Goal: Task Accomplishment & Management: Use online tool/utility

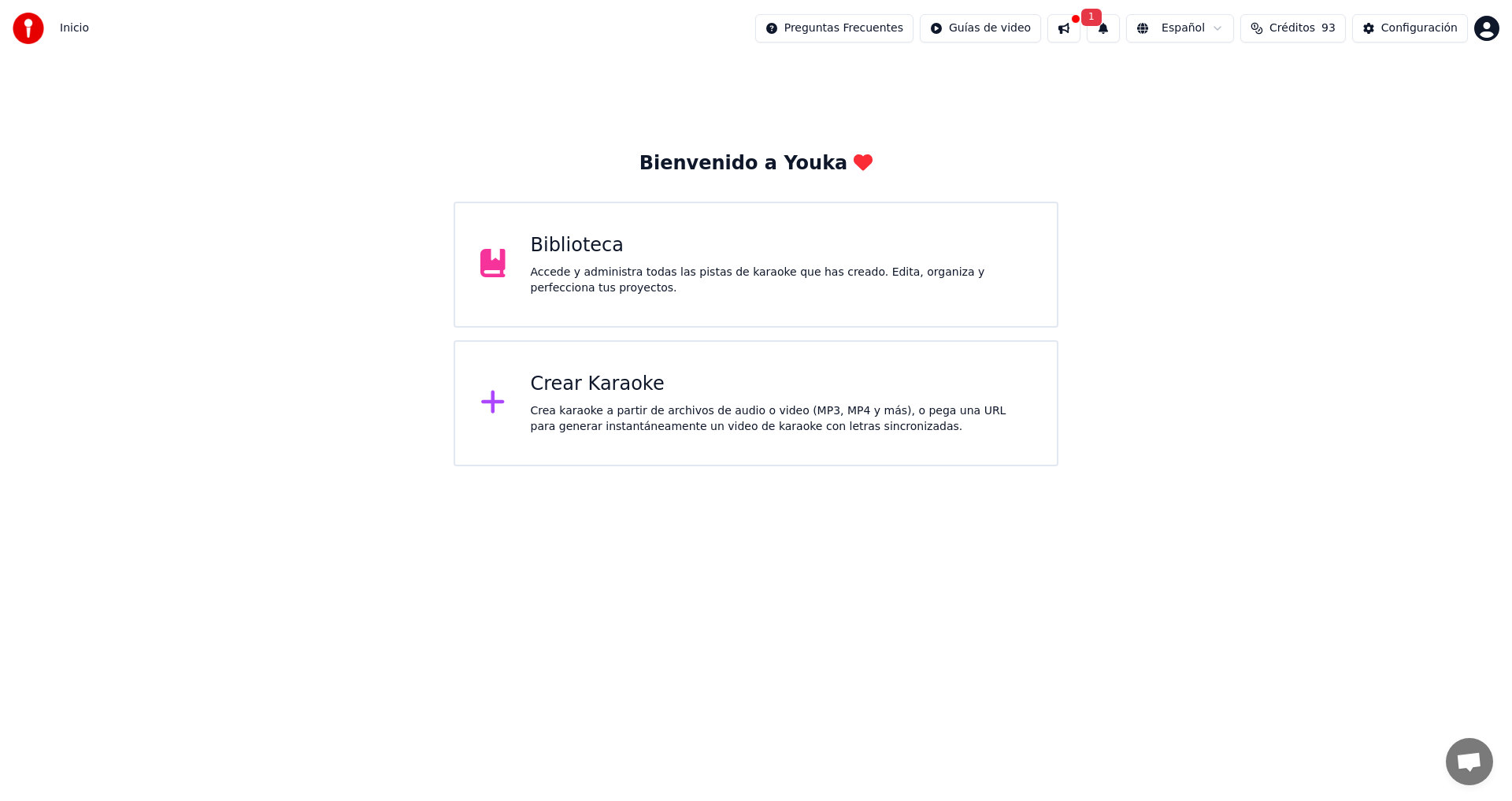
click at [685, 414] on div "Crea karaoke a partir de archivos de audio o video (MP3, MP4 y más), o pega una…" at bounding box center [781, 420] width 502 height 32
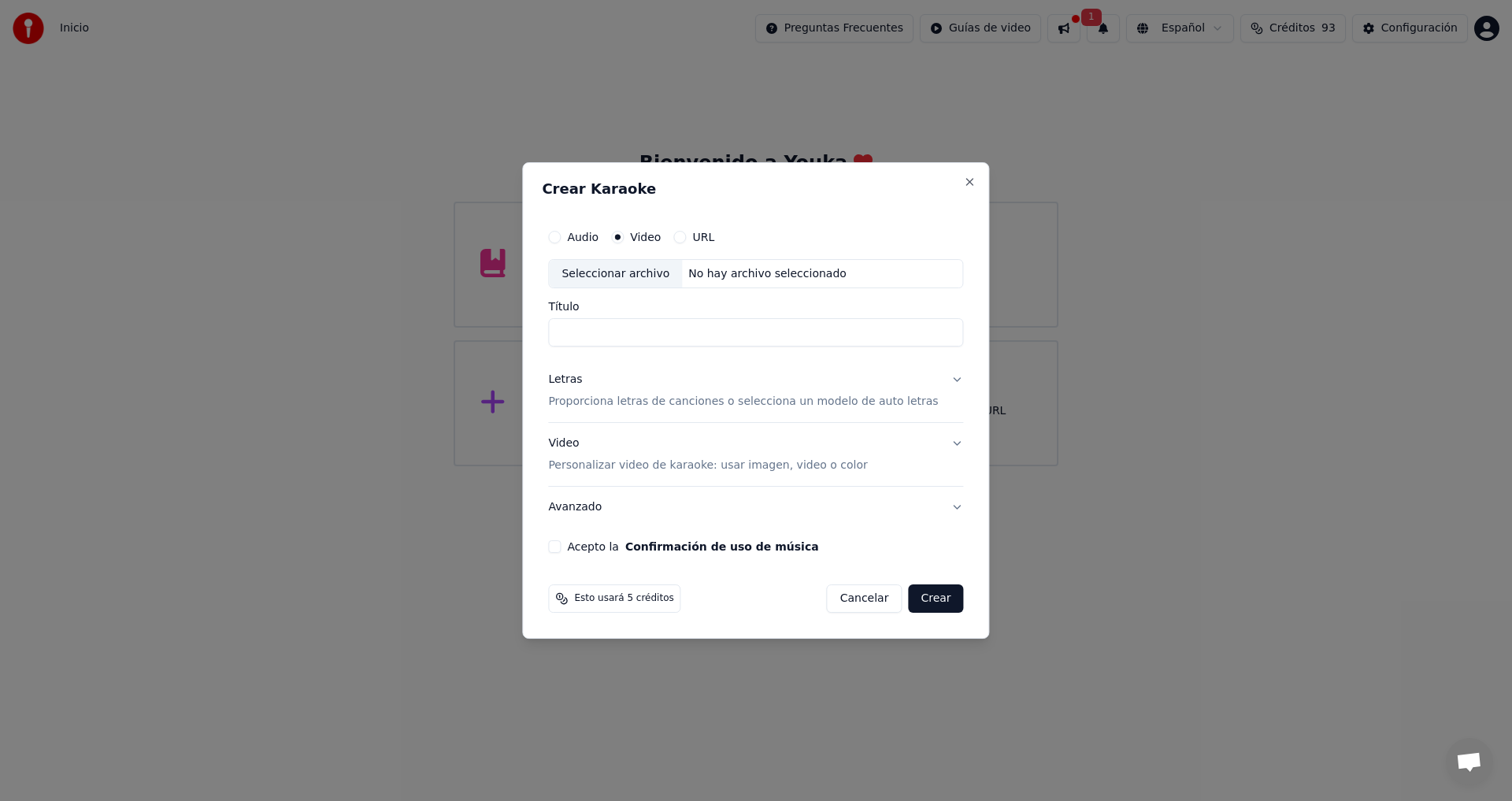
click at [647, 276] on div "Seleccionar archivo" at bounding box center [616, 274] width 133 height 28
type input "**********"
click at [820, 197] on div "Crear Karaoke" at bounding box center [756, 192] width 428 height 21
click at [764, 404] on p "Proporciona letras de canciones o selecciona un modelo de auto letras" at bounding box center [743, 402] width 389 height 16
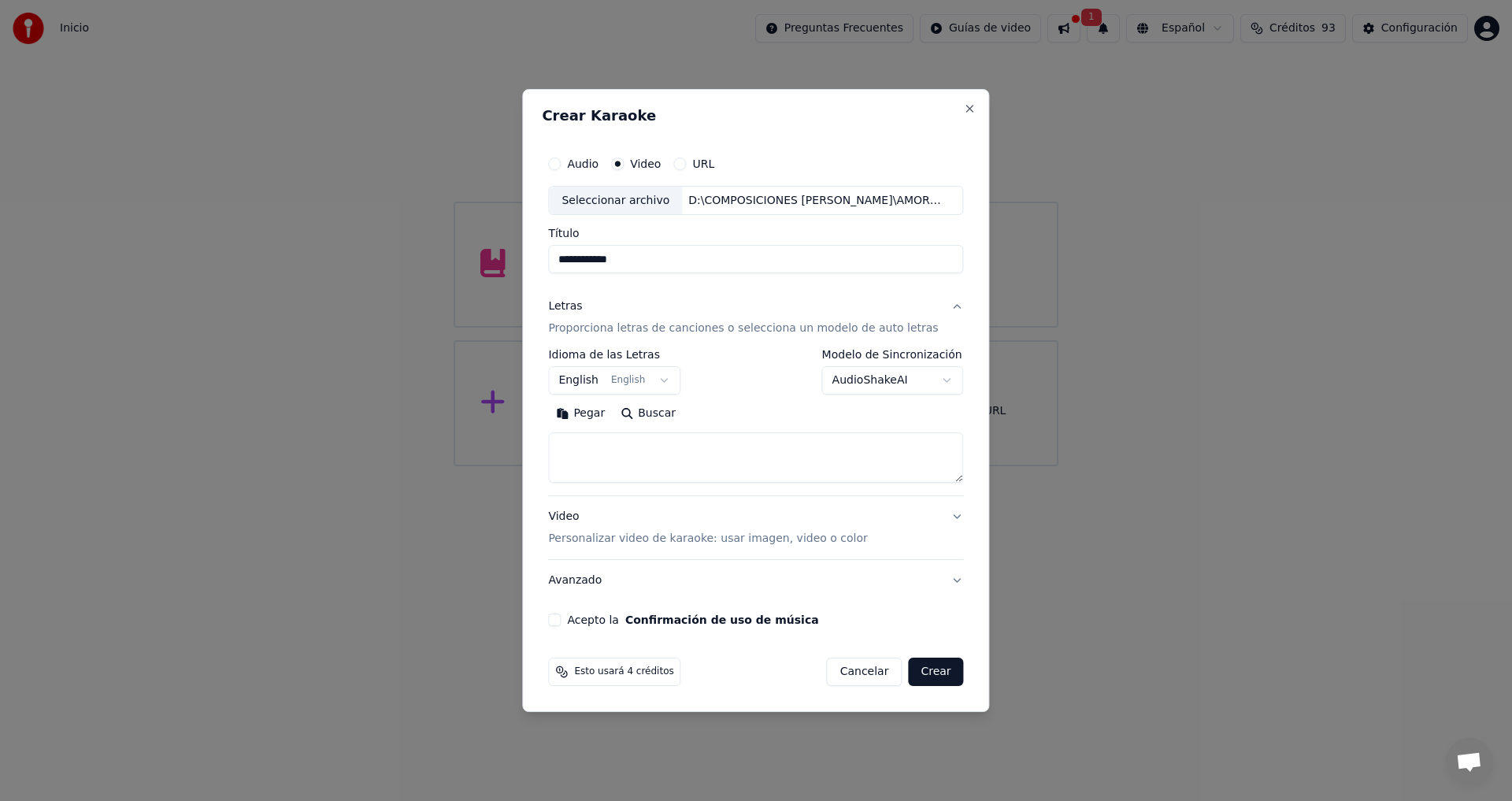
click at [604, 412] on button "Pegar" at bounding box center [581, 415] width 65 height 25
click at [945, 520] on button "Video Personalizar video de karaoke: usar imagen, video o color" at bounding box center [756, 529] width 415 height 63
type textarea "**********"
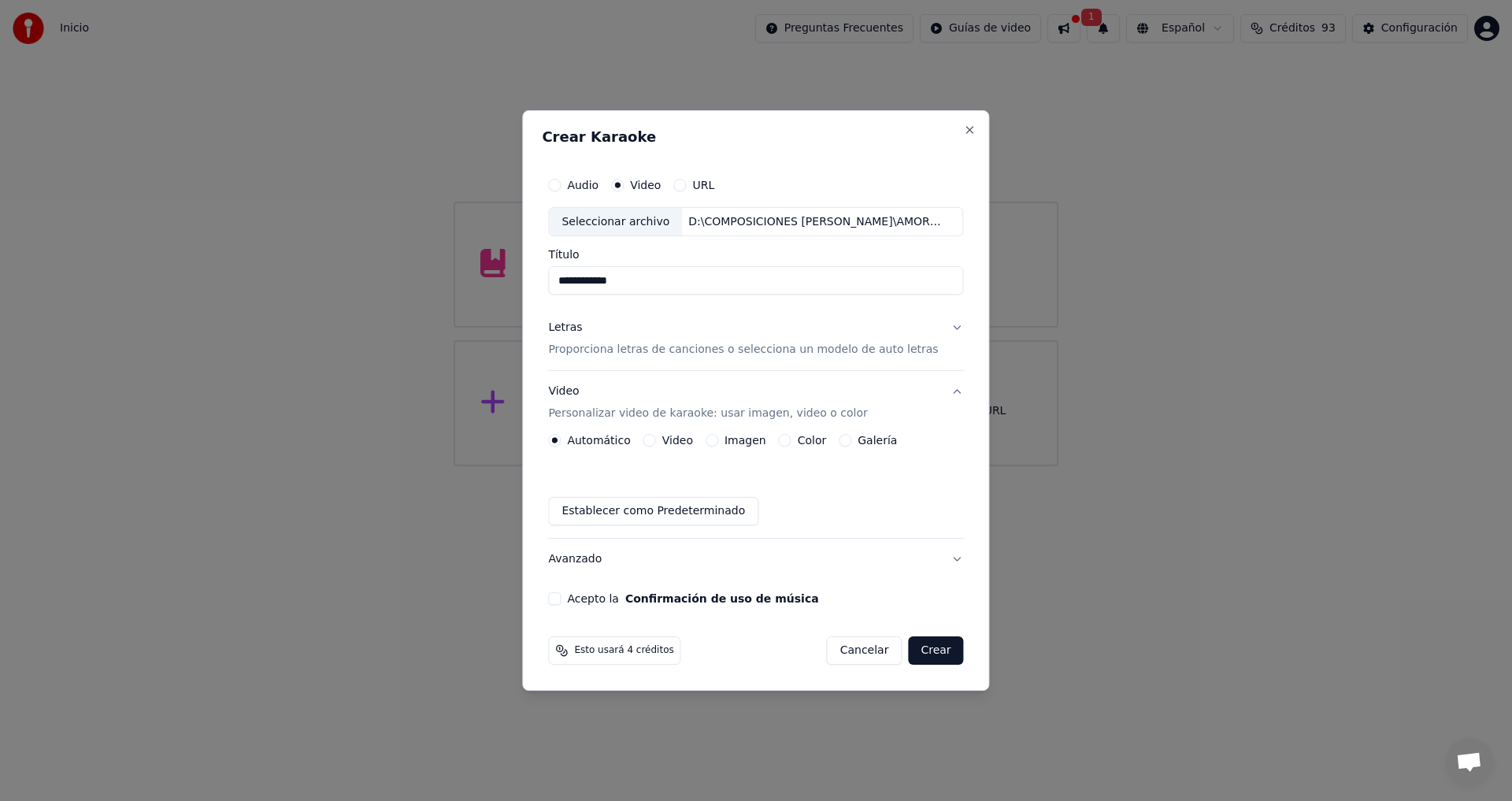
click at [656, 437] on button "Video" at bounding box center [649, 440] width 12 height 12
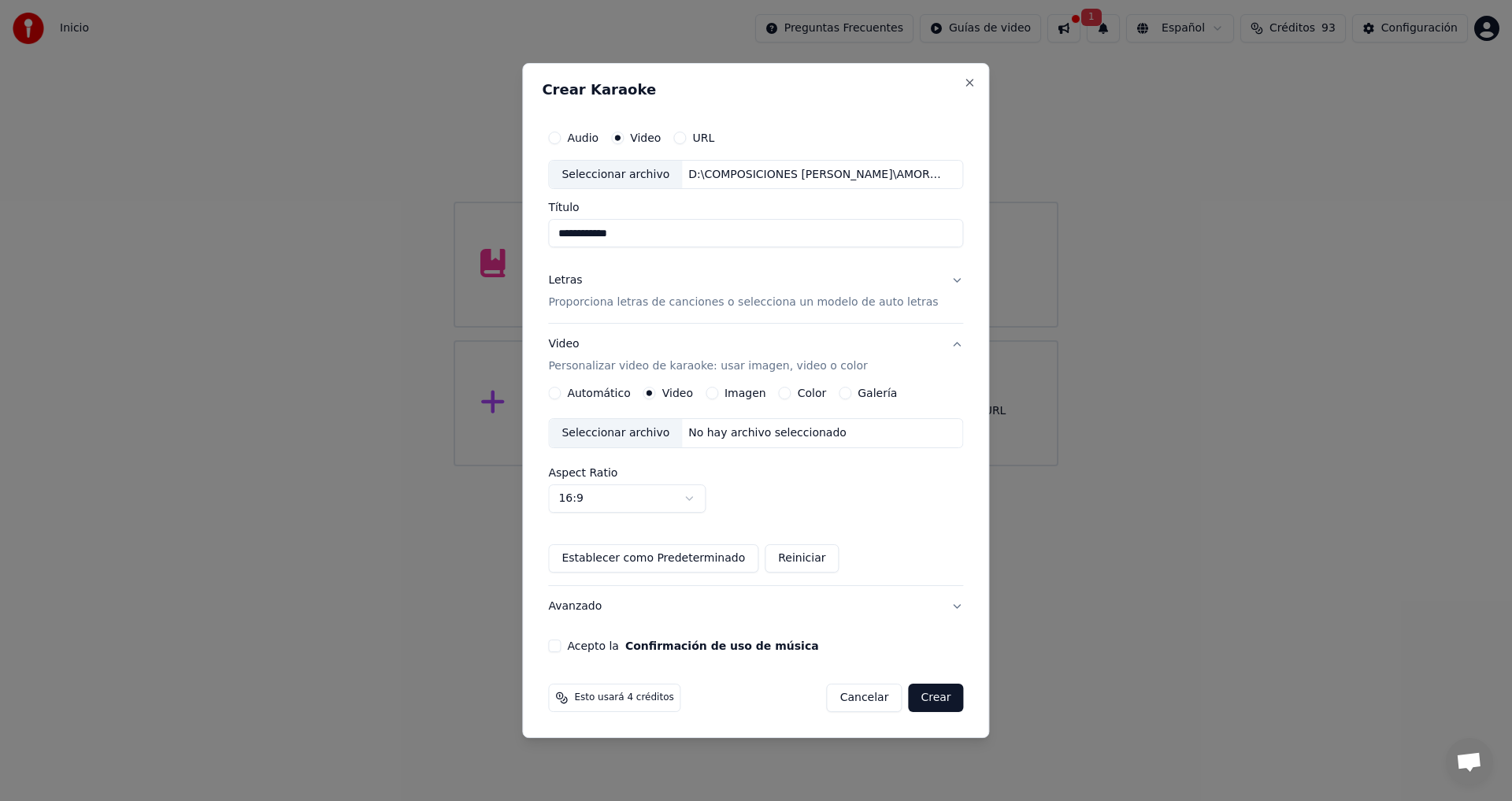
click at [630, 434] on div "Seleccionar archivo" at bounding box center [616, 433] width 133 height 28
click at [921, 701] on button "Crear" at bounding box center [935, 698] width 55 height 28
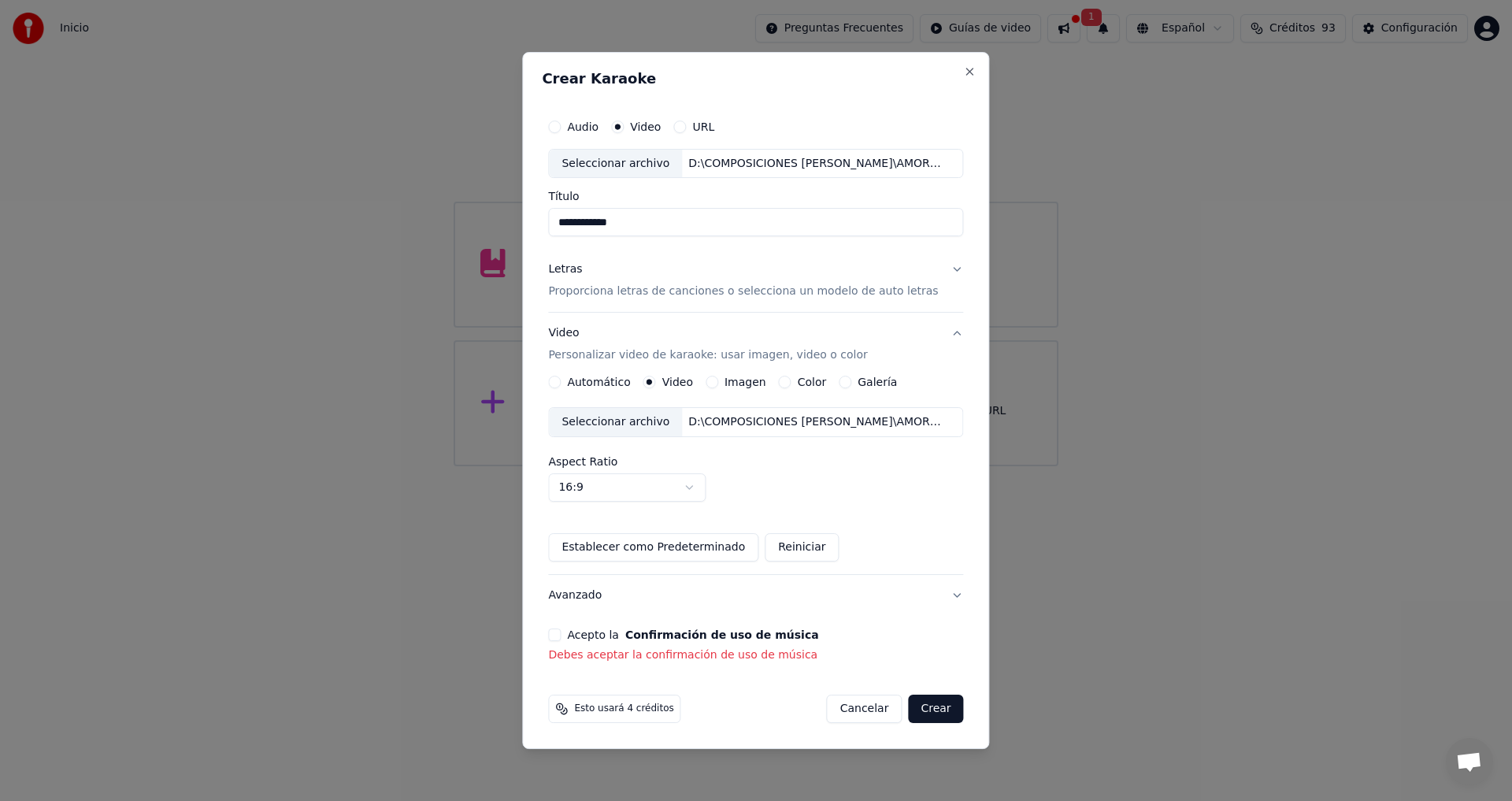
click at [561, 636] on button "Acepto la Confirmación de uso de música" at bounding box center [554, 634] width 12 height 12
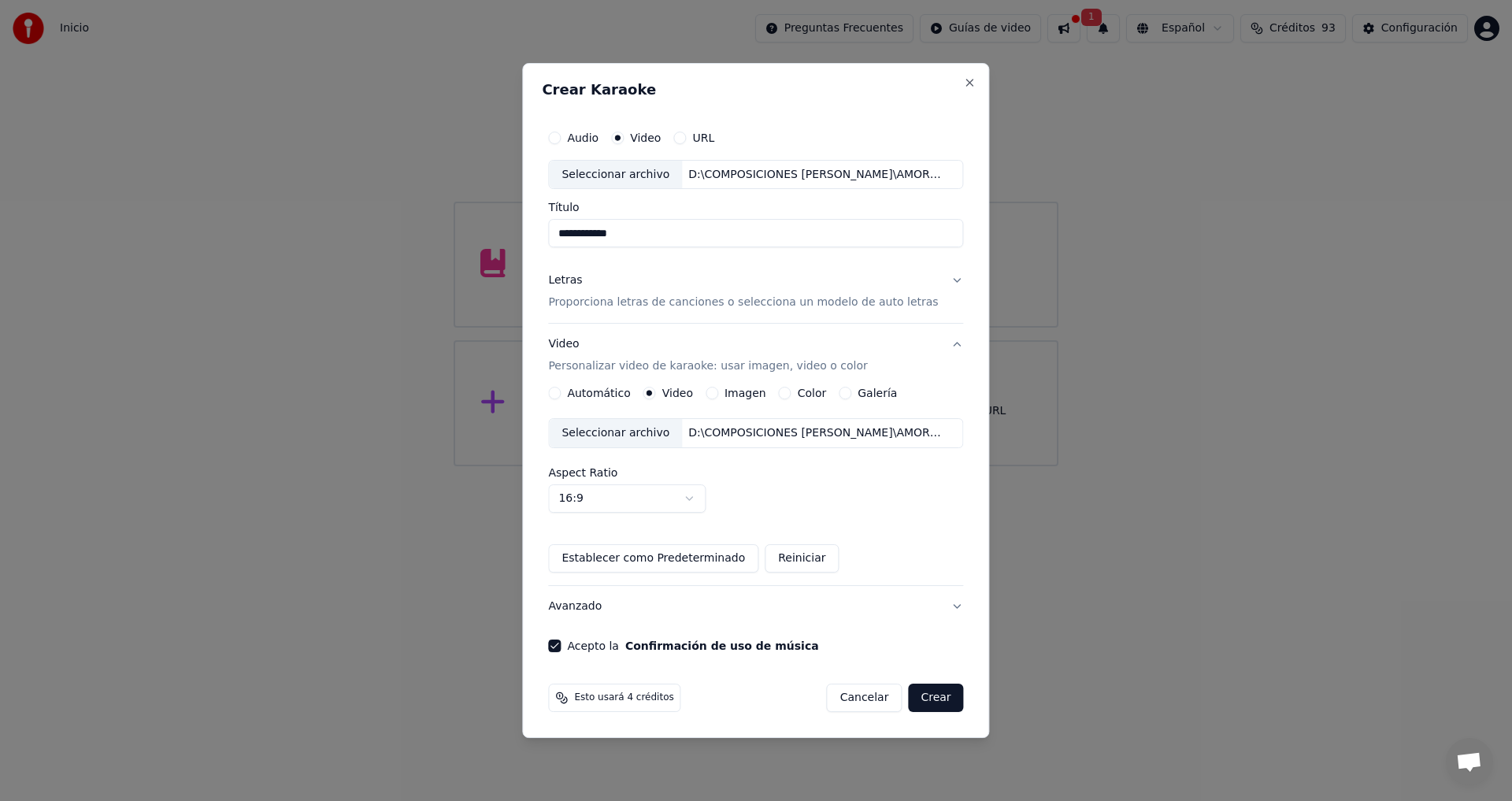
click at [922, 695] on button "Crear" at bounding box center [935, 698] width 55 height 28
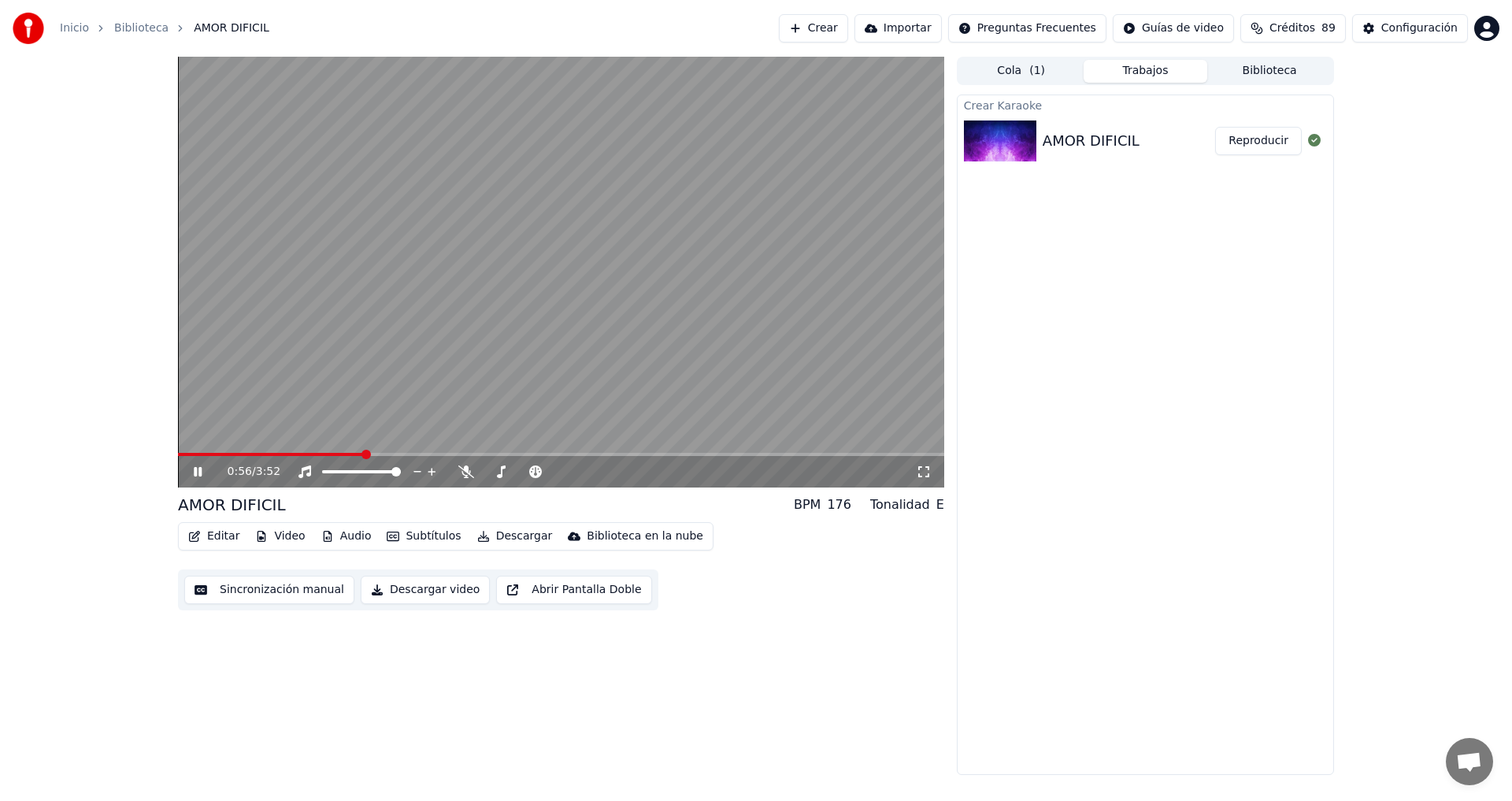
click at [1207, 135] on div "AMOR DIFICIL" at bounding box center [1128, 141] width 172 height 22
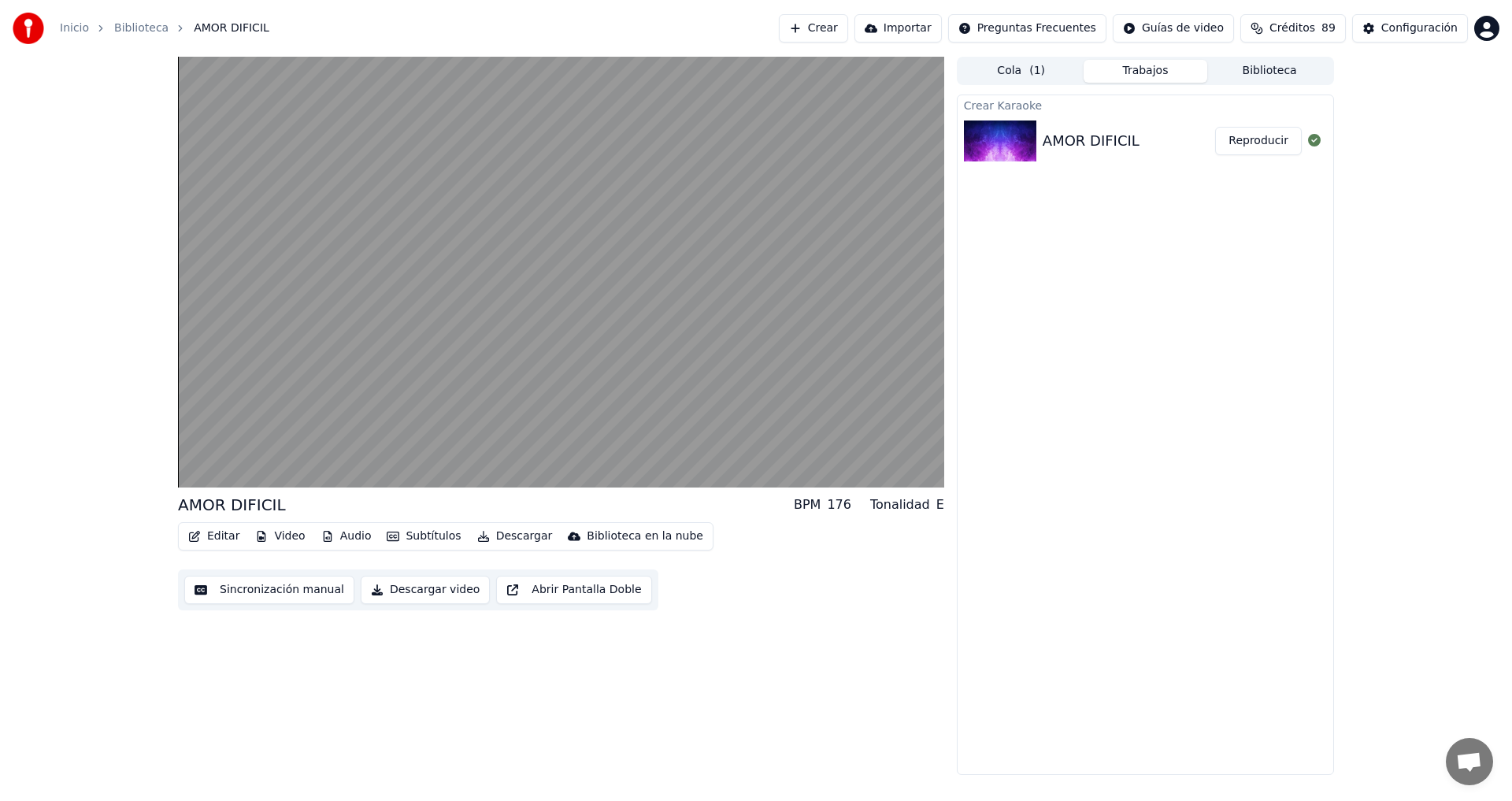
click at [1264, 147] on button "Reproducir" at bounding box center [1258, 141] width 87 height 28
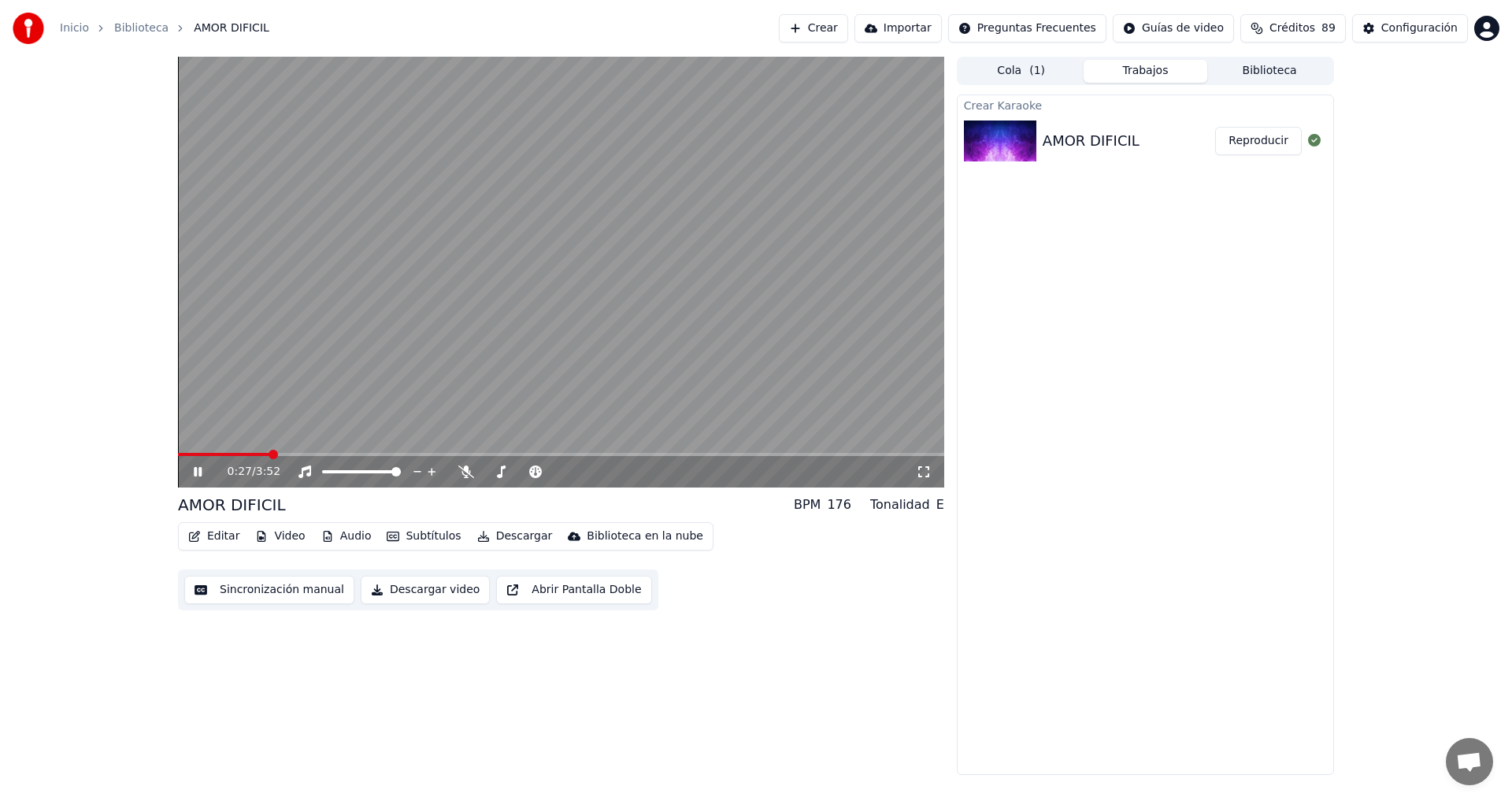
drag, startPoint x: 1093, startPoint y: 357, endPoint x: 1083, endPoint y: 357, distance: 10.0
click at [1093, 357] on div "Crear Karaoke AMOR DIFICIL Reproducir" at bounding box center [1145, 435] width 377 height 681
click at [196, 467] on icon at bounding box center [209, 471] width 37 height 12
click at [181, 451] on video at bounding box center [561, 272] width 766 height 431
click at [197, 471] on icon at bounding box center [209, 471] width 37 height 12
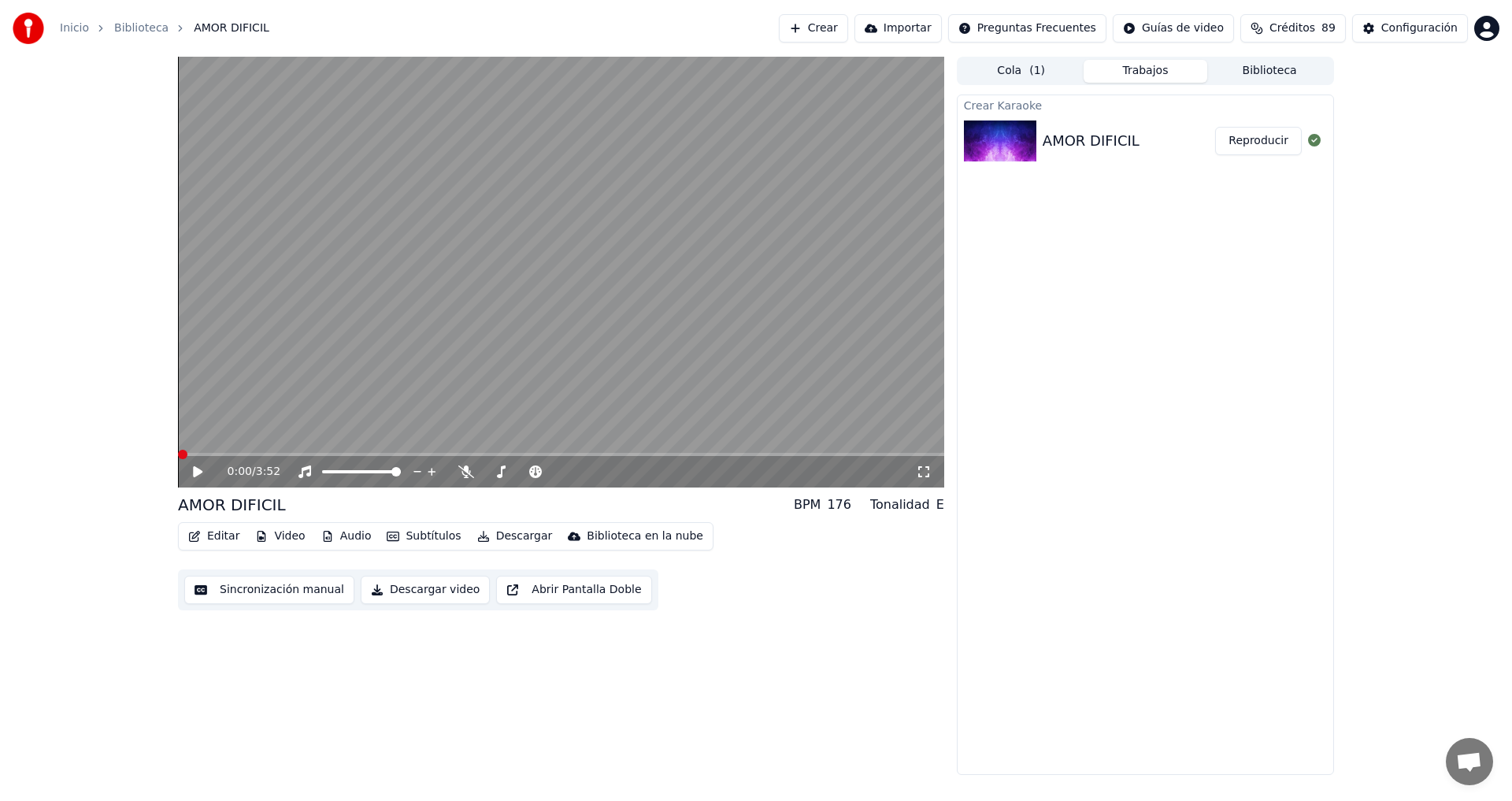
click at [178, 458] on span at bounding box center [182, 454] width 9 height 9
click at [271, 595] on button "Sincronización manual" at bounding box center [269, 590] width 170 height 28
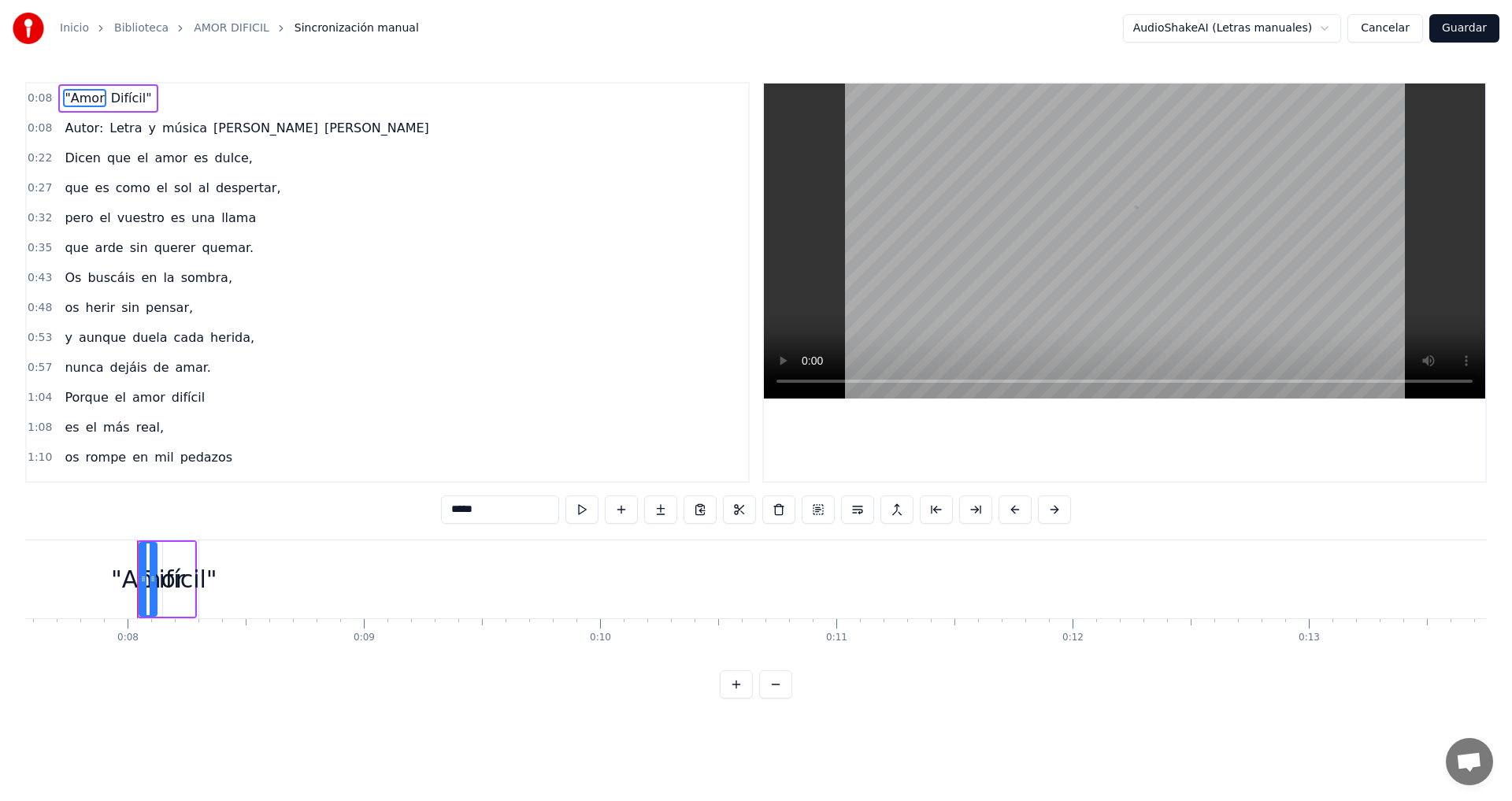
scroll to position [0, 1820]
click at [270, 127] on div "0:08 Autor: Letra y música [PERSON_NAME]" at bounding box center [387, 128] width 721 height 30
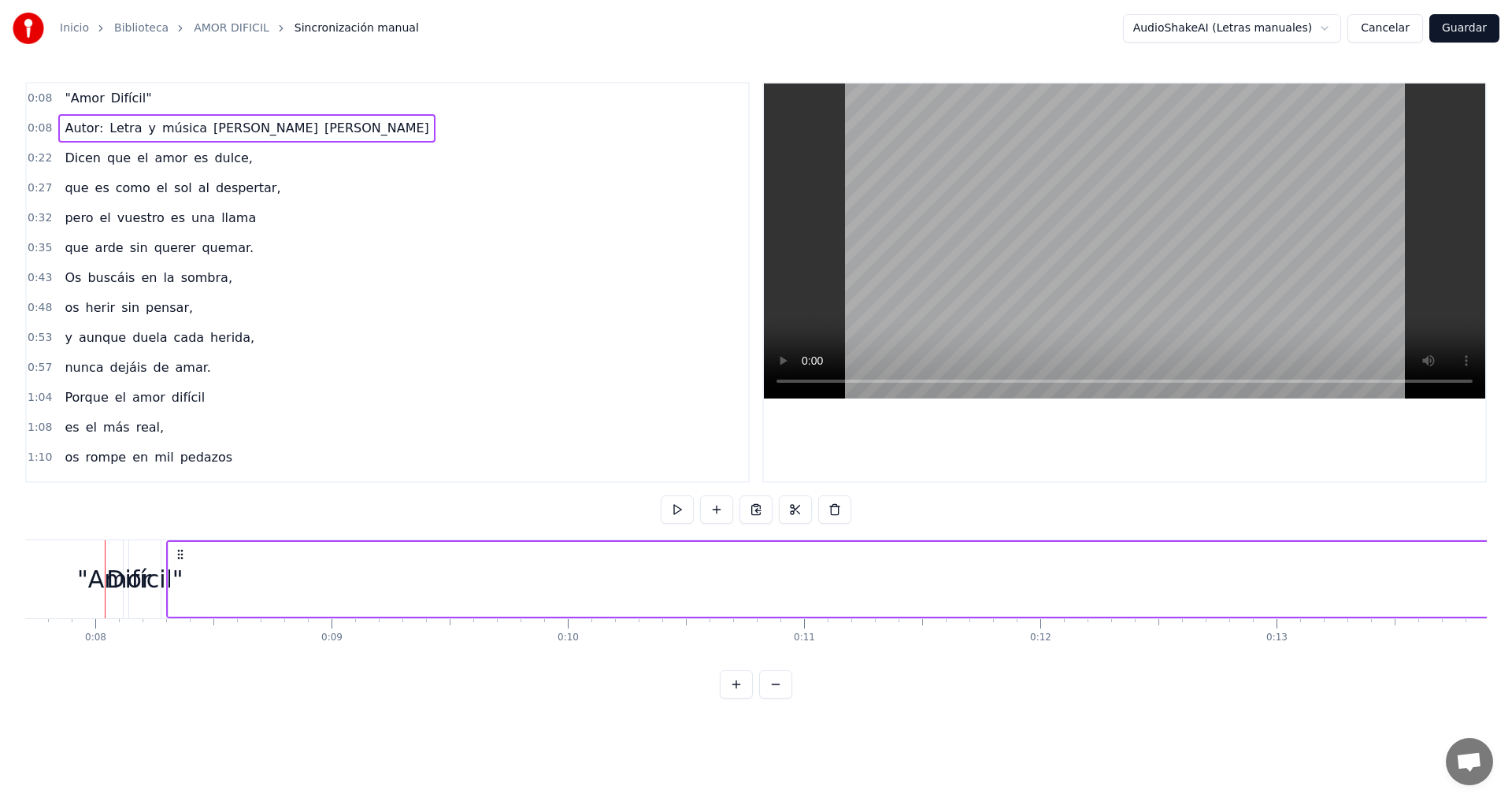
click at [66, 95] on span ""Amor" at bounding box center [84, 98] width 42 height 18
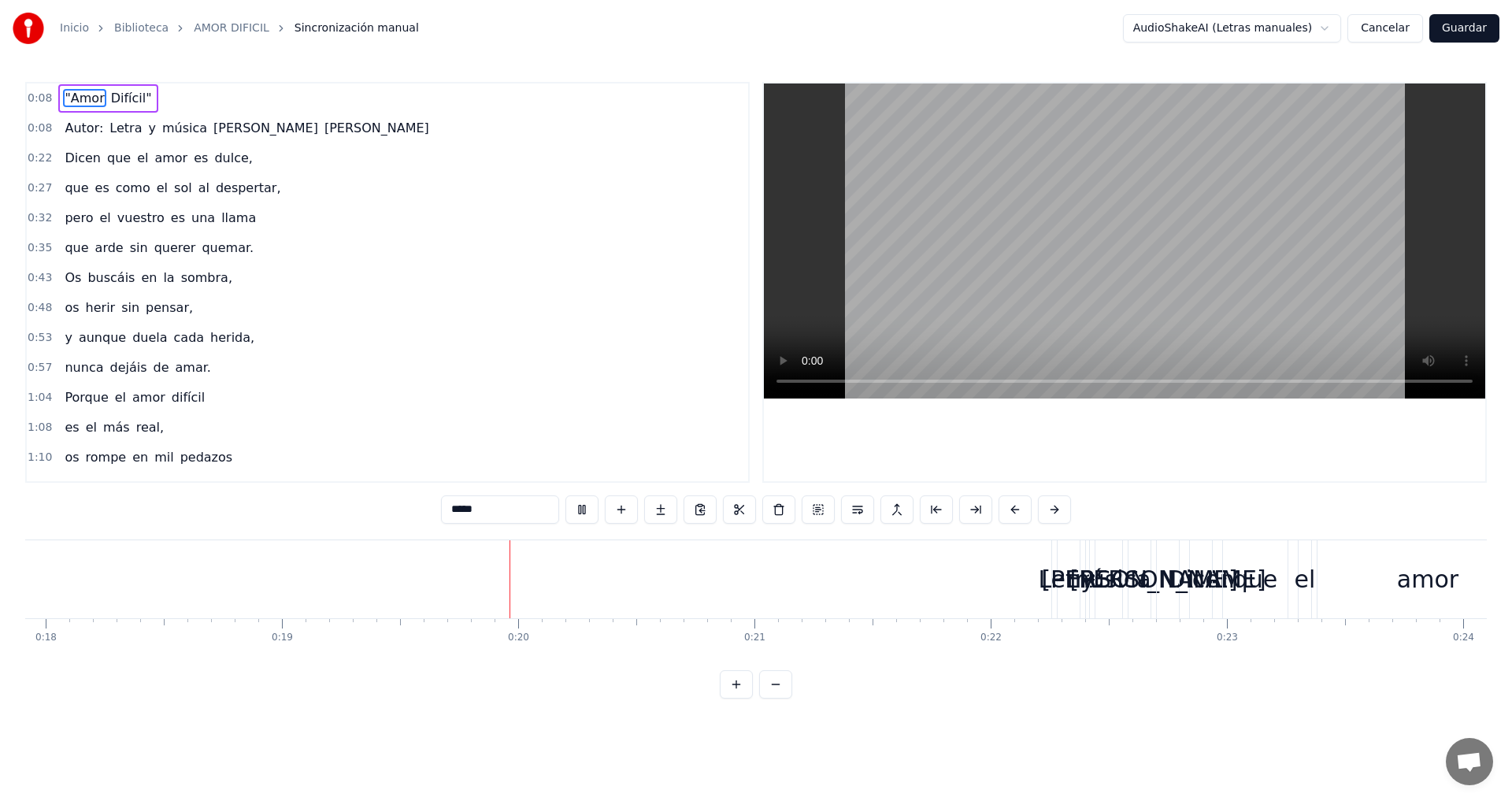
scroll to position [0, 4514]
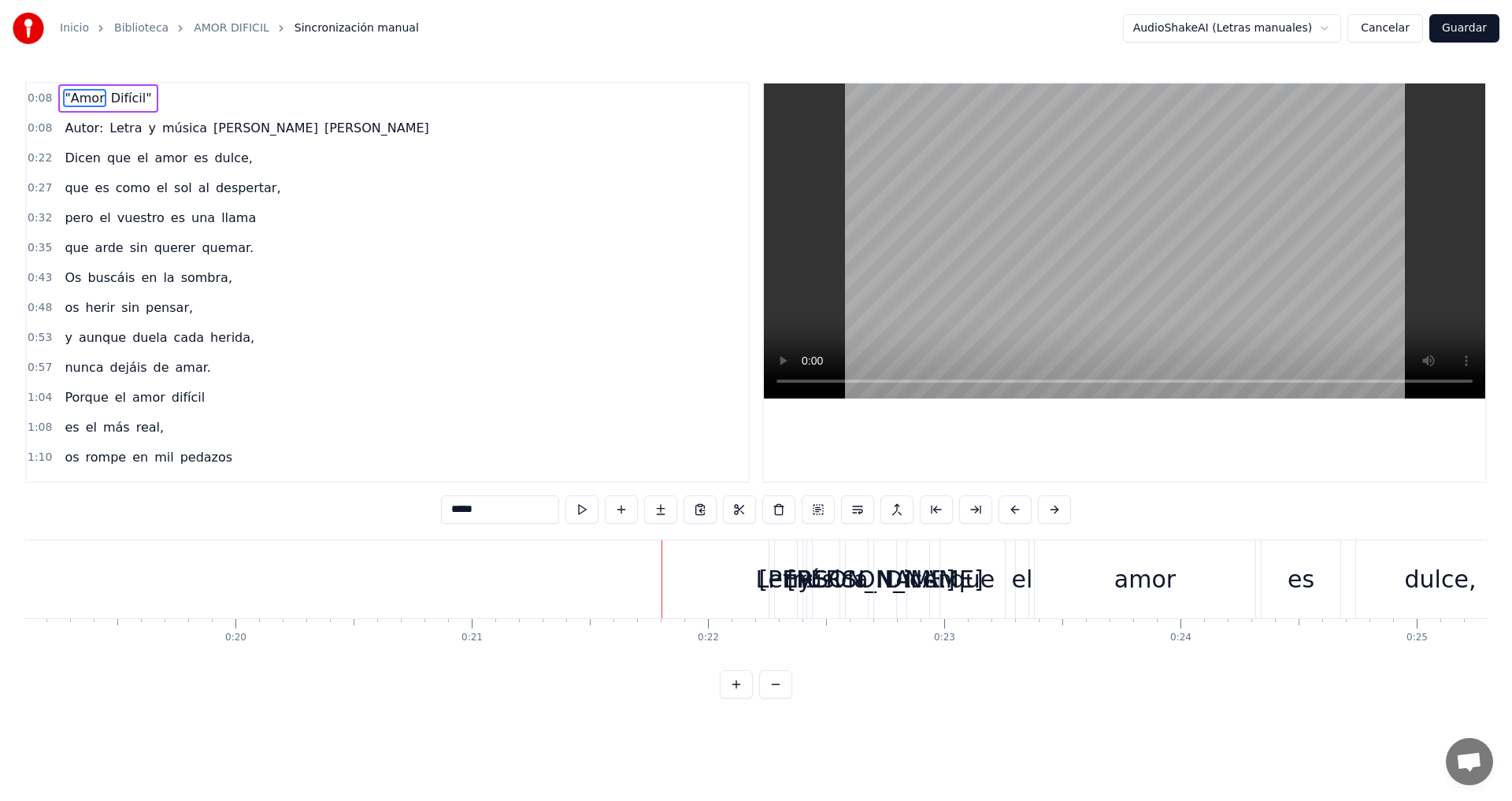
click at [161, 131] on span "música" at bounding box center [185, 128] width 48 height 18
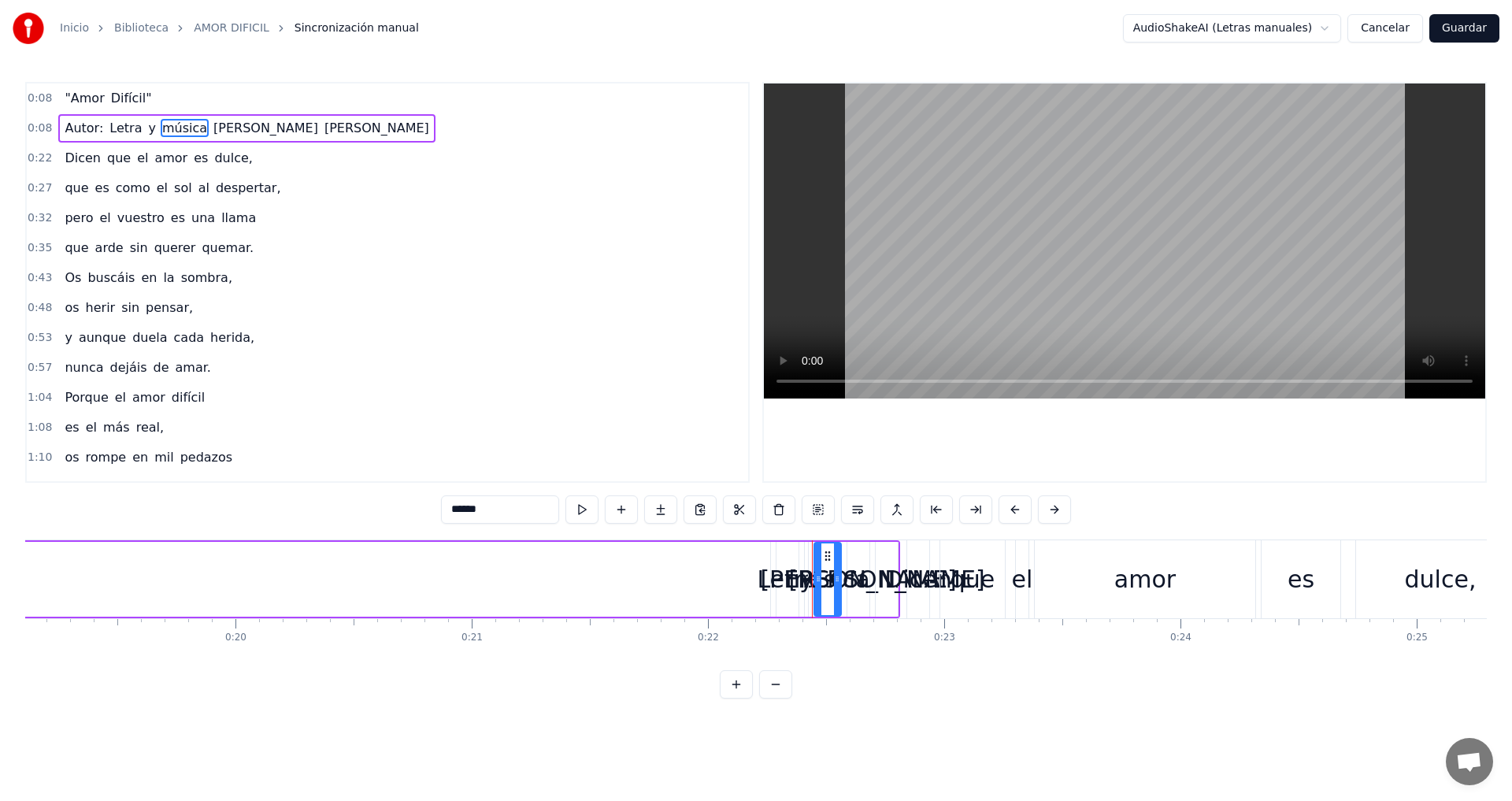
click at [76, 131] on span "Autor:" at bounding box center [84, 128] width 42 height 18
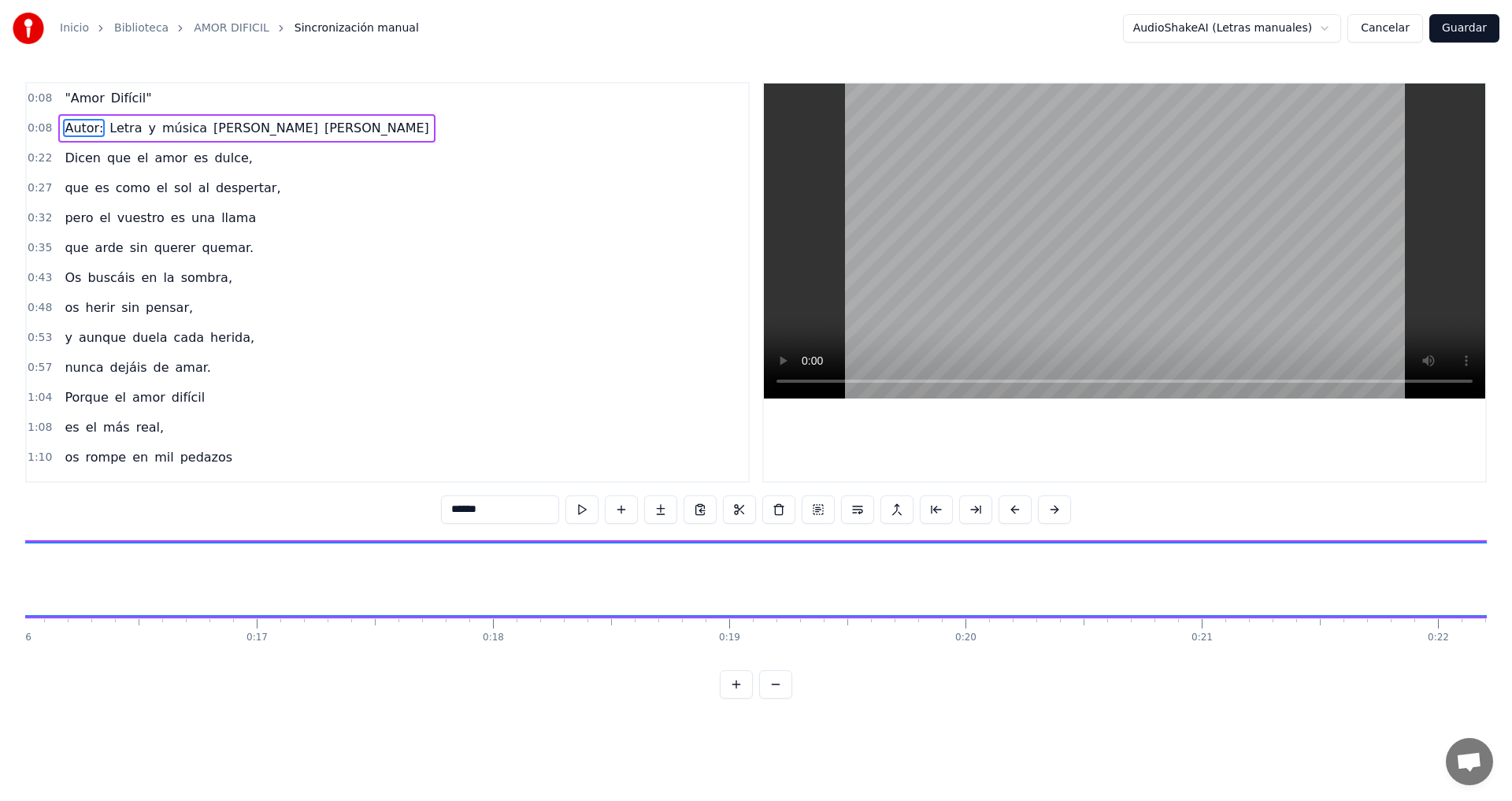
click at [117, 131] on span "Letra" at bounding box center [126, 128] width 36 height 18
type input "*****"
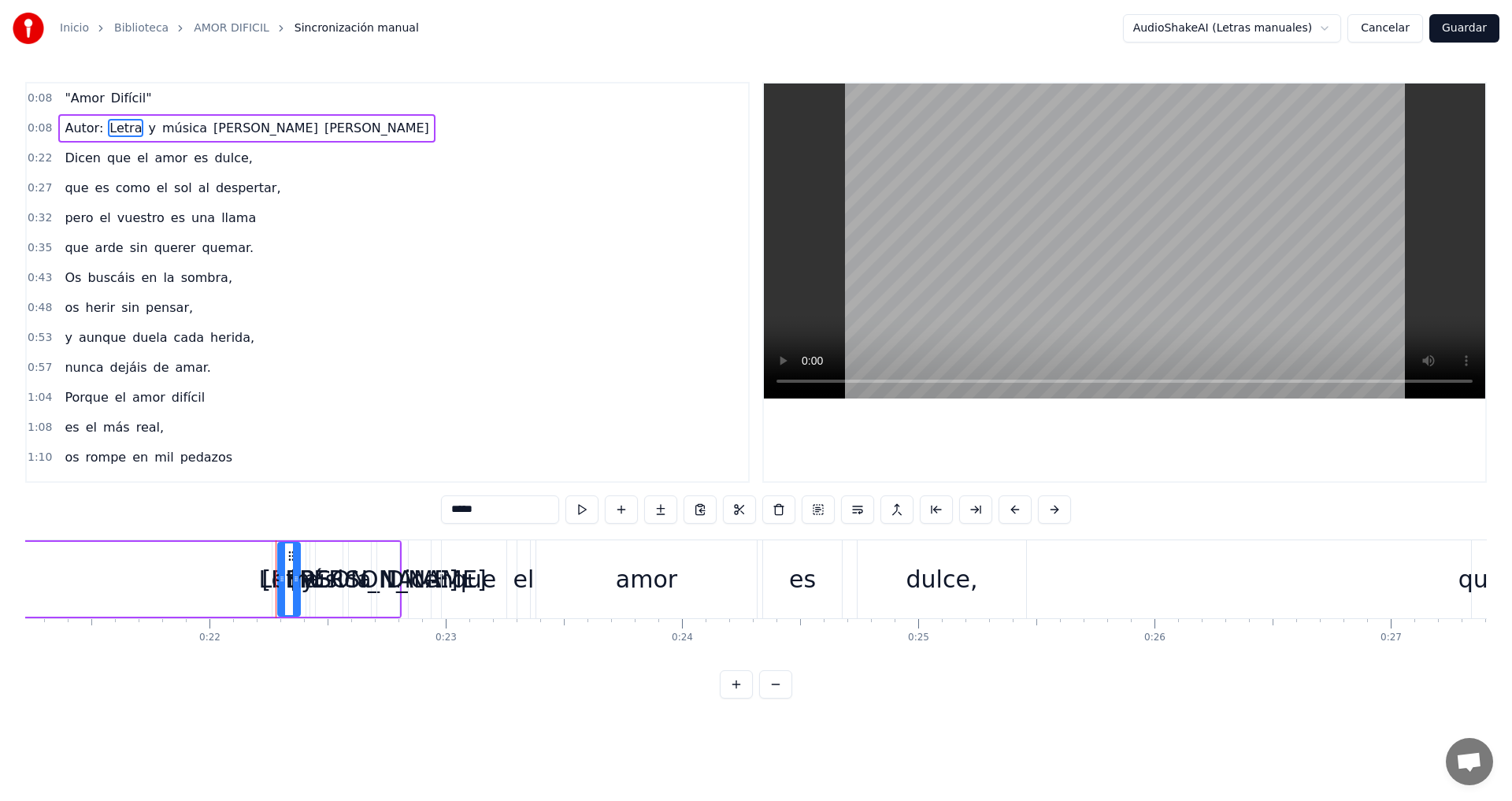
scroll to position [0, 5185]
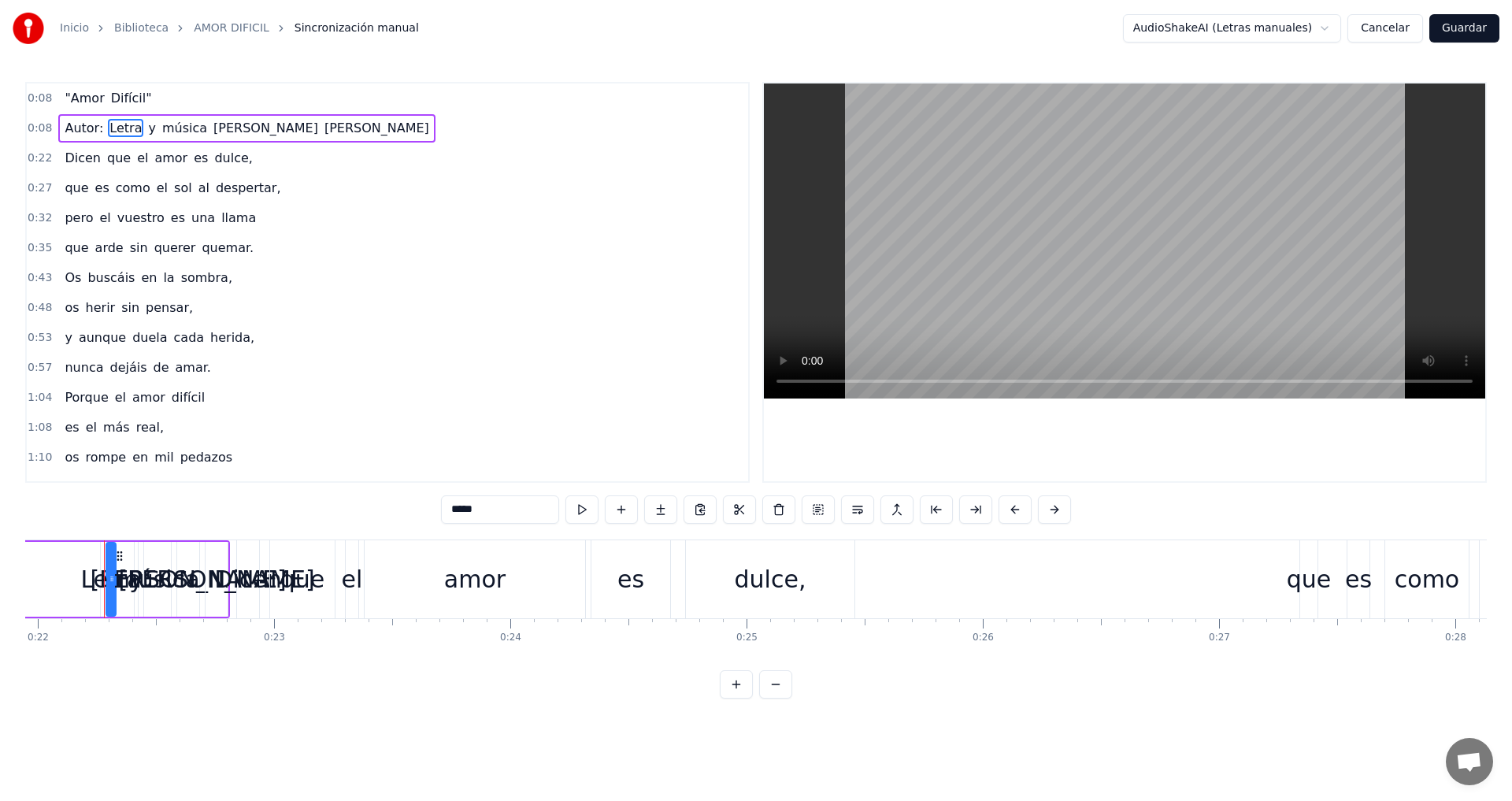
drag, startPoint x: 125, startPoint y: 606, endPoint x: 112, endPoint y: 598, distance: 15.3
click at [112, 598] on div at bounding box center [112, 580] width 7 height 72
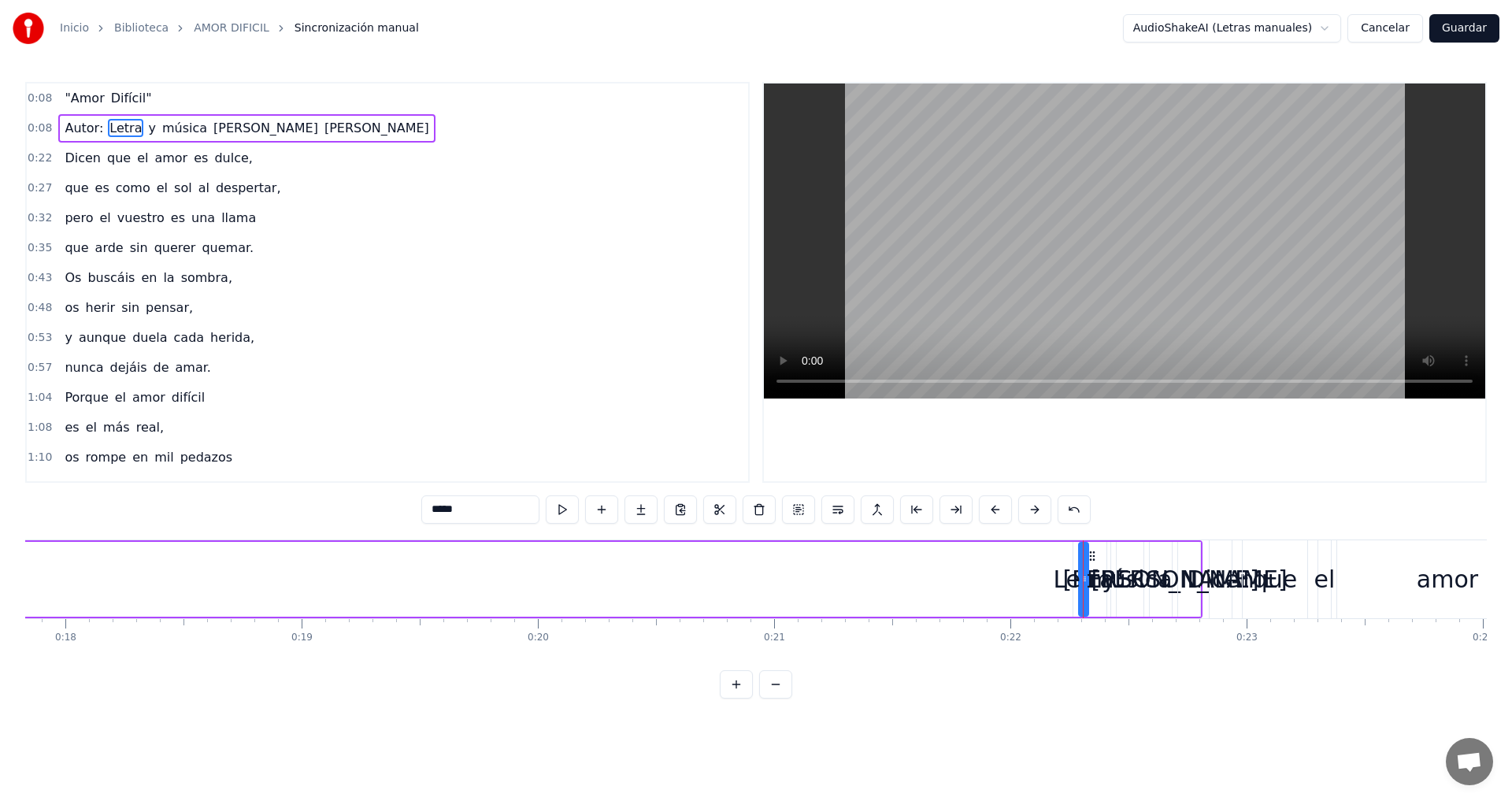
scroll to position [0, 4363]
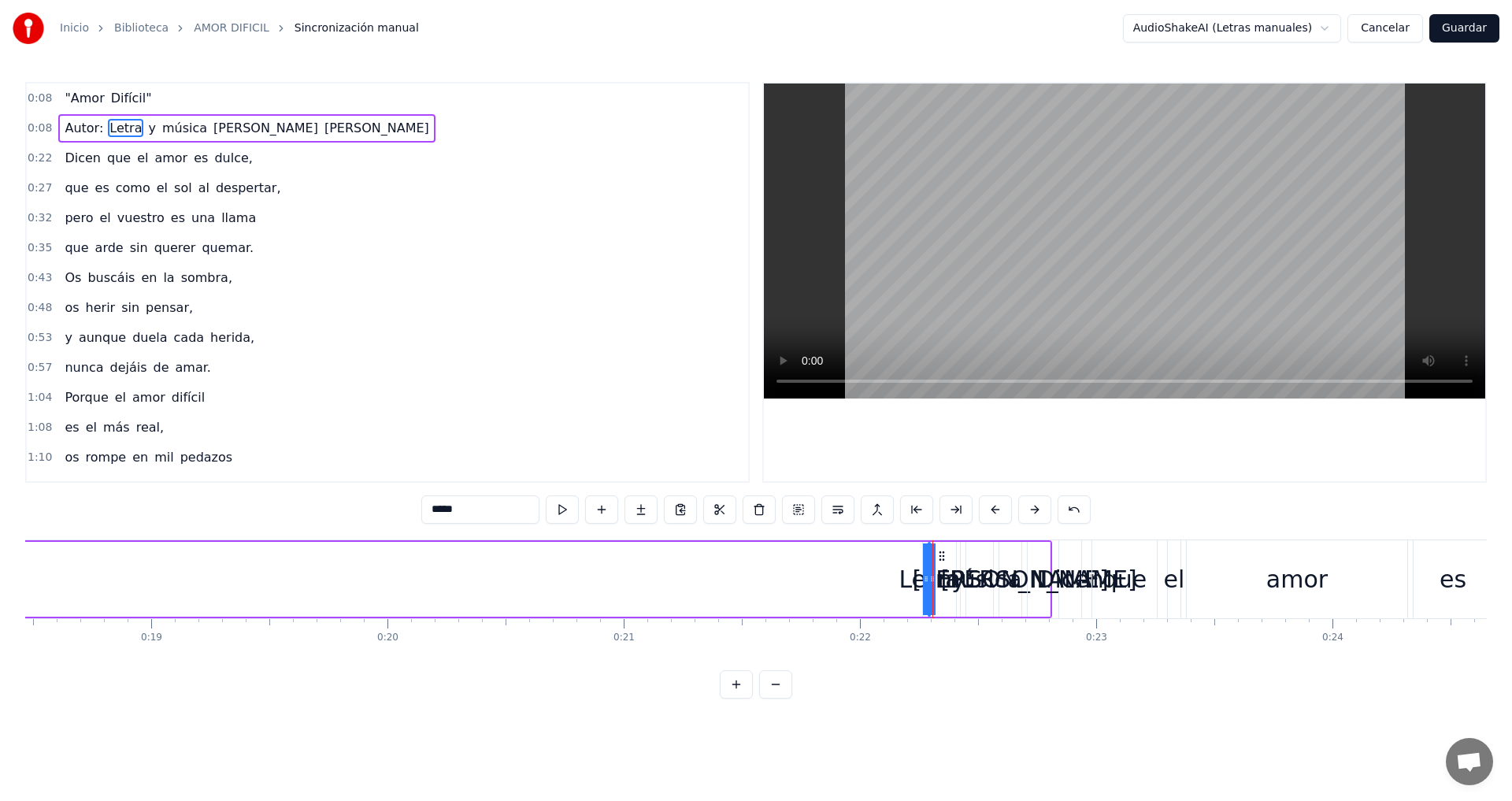
drag, startPoint x: 932, startPoint y: 577, endPoint x: 886, endPoint y: 570, distance: 46.5
click at [131, 100] on span "Difícil"" at bounding box center [131, 98] width 44 height 18
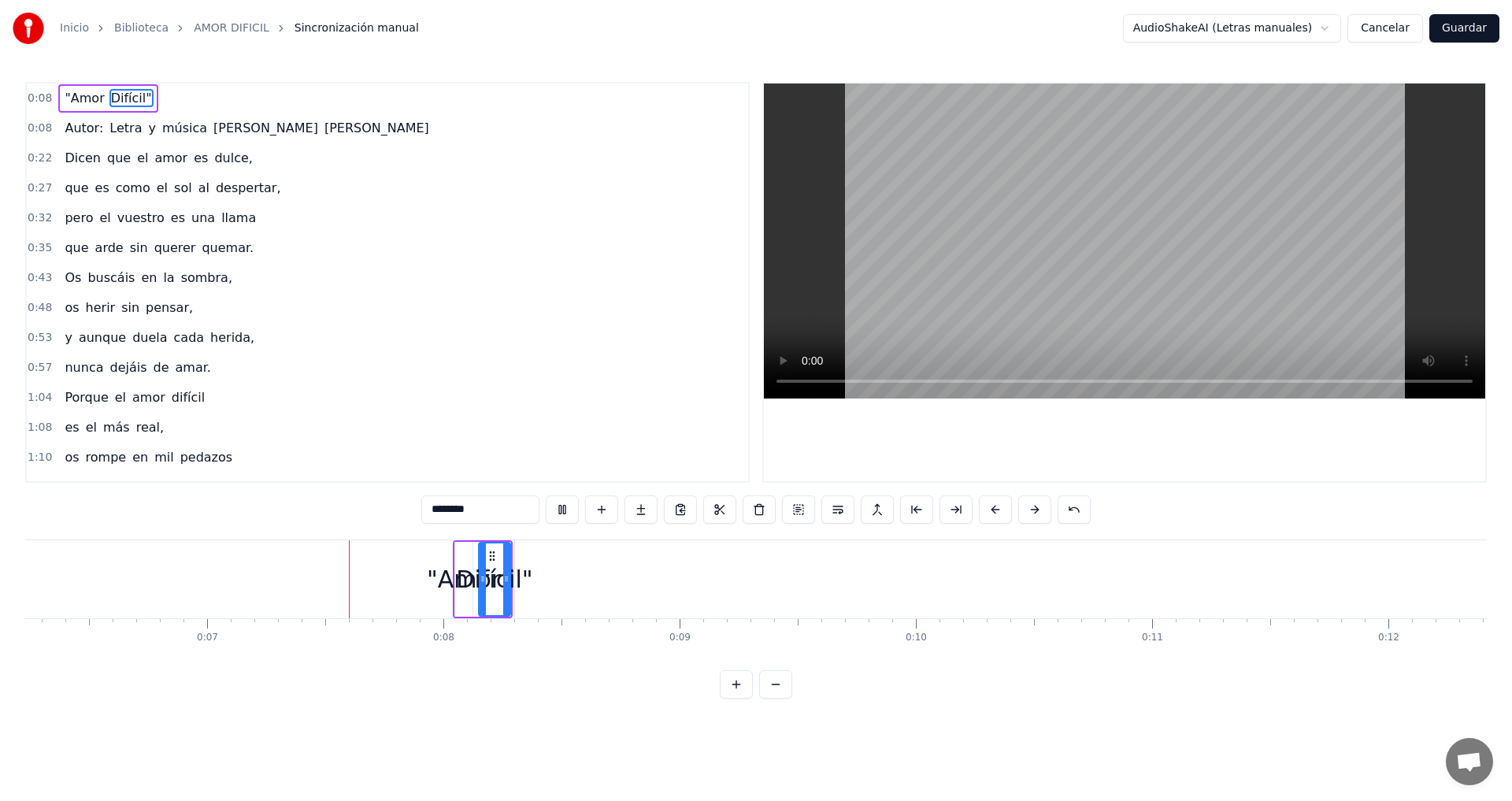
scroll to position [0, 1554]
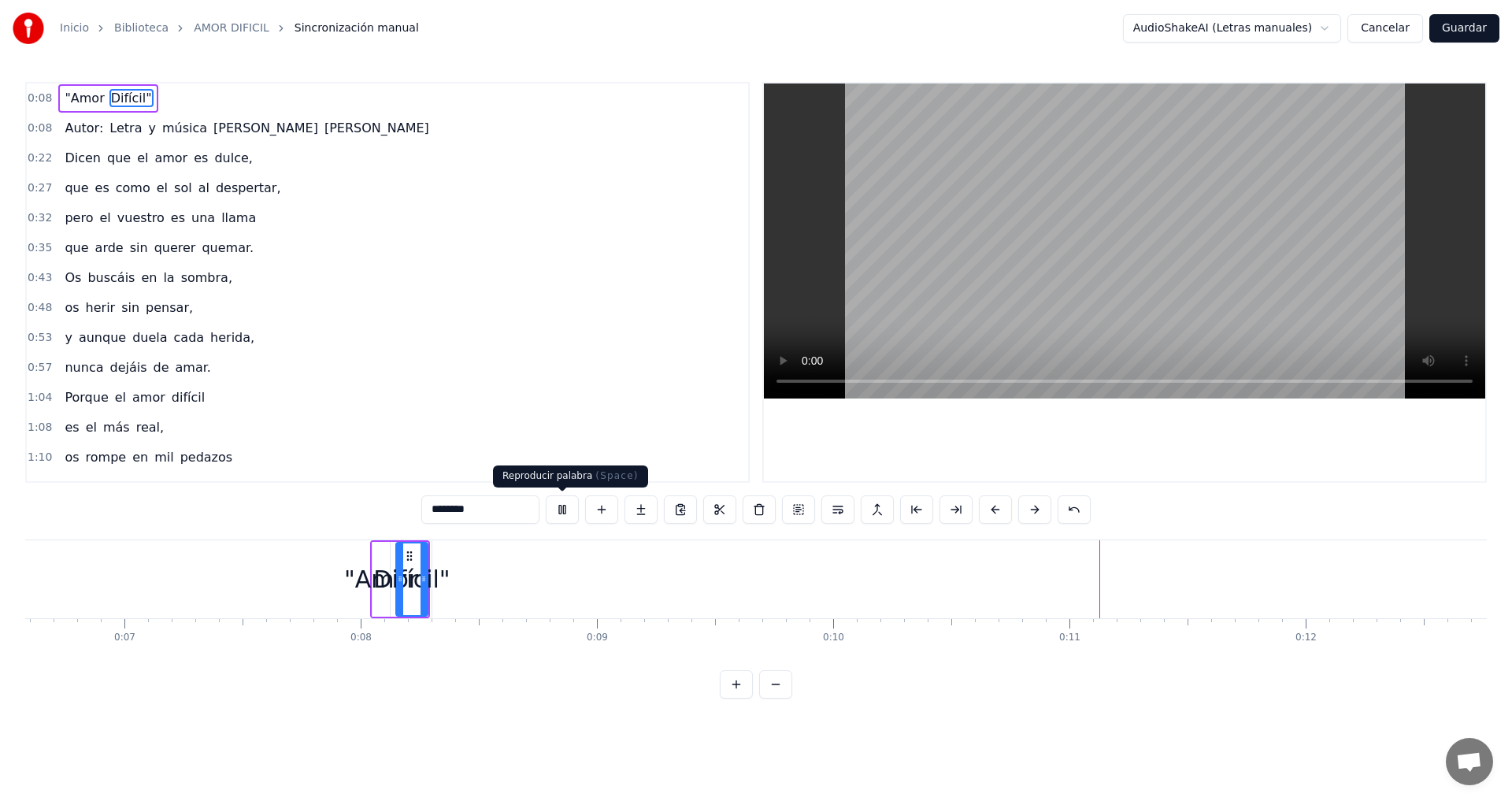
click at [560, 506] on button at bounding box center [563, 510] width 33 height 28
type input "*****"
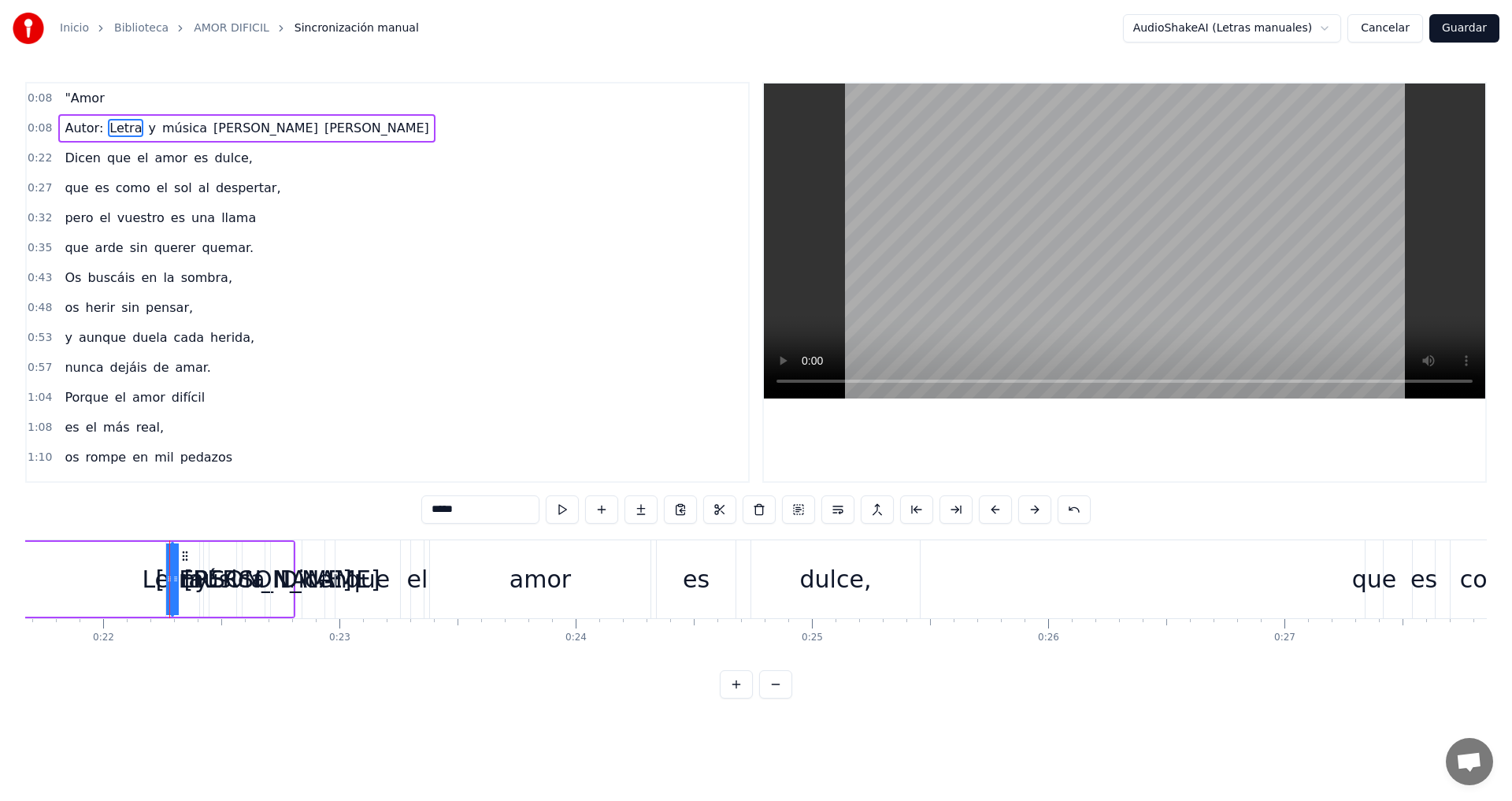
scroll to position [0, 5185]
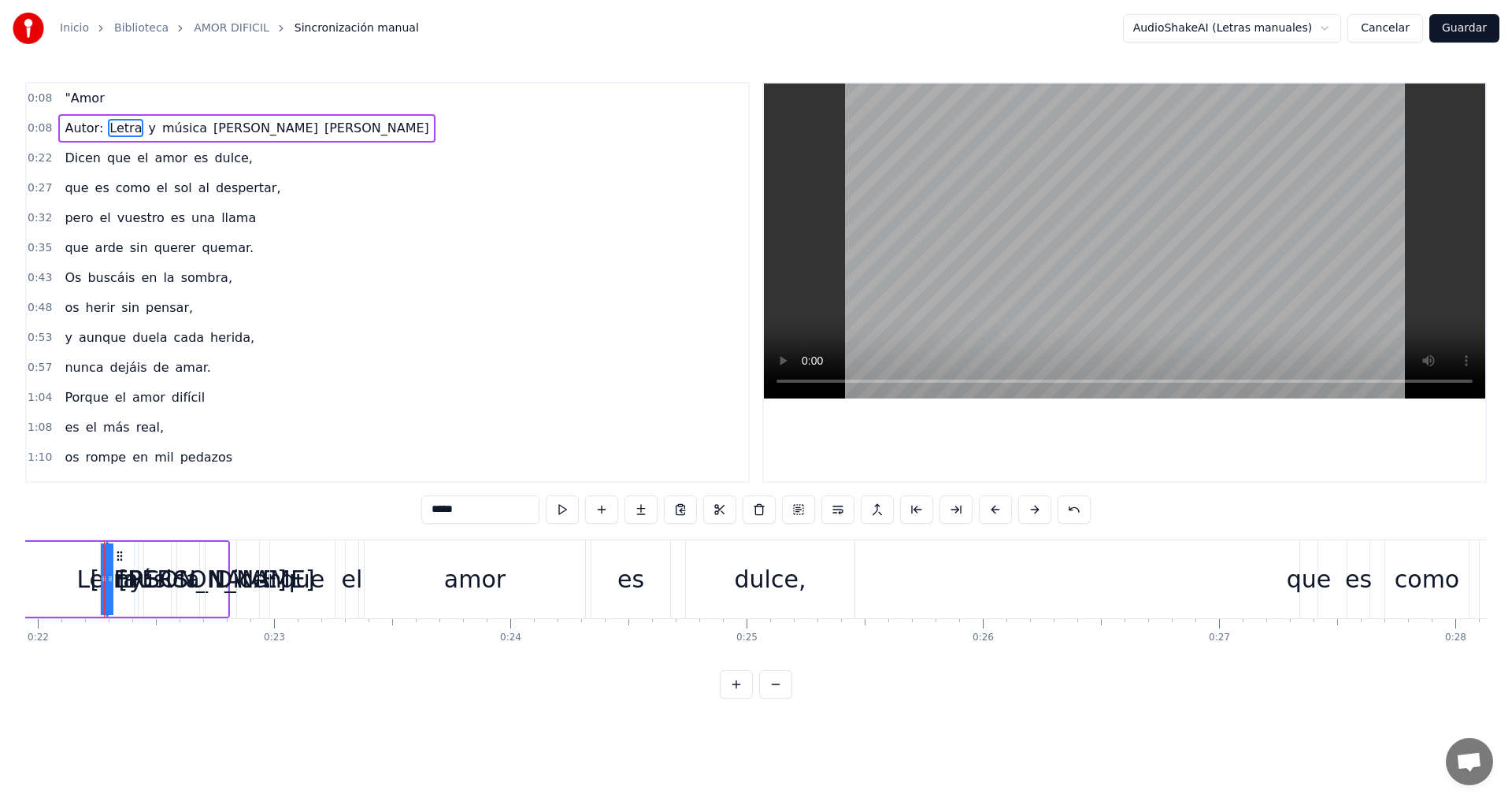
click at [749, 205] on div "0:08 "Amor 0:08 Autor: [PERSON_NAME] y música [PERSON_NAME] 0:22 Dicen que el a…" at bounding box center [387, 282] width 725 height 401
click at [267, 138] on div "Autor: Letra y música [PERSON_NAME]" at bounding box center [246, 128] width 376 height 28
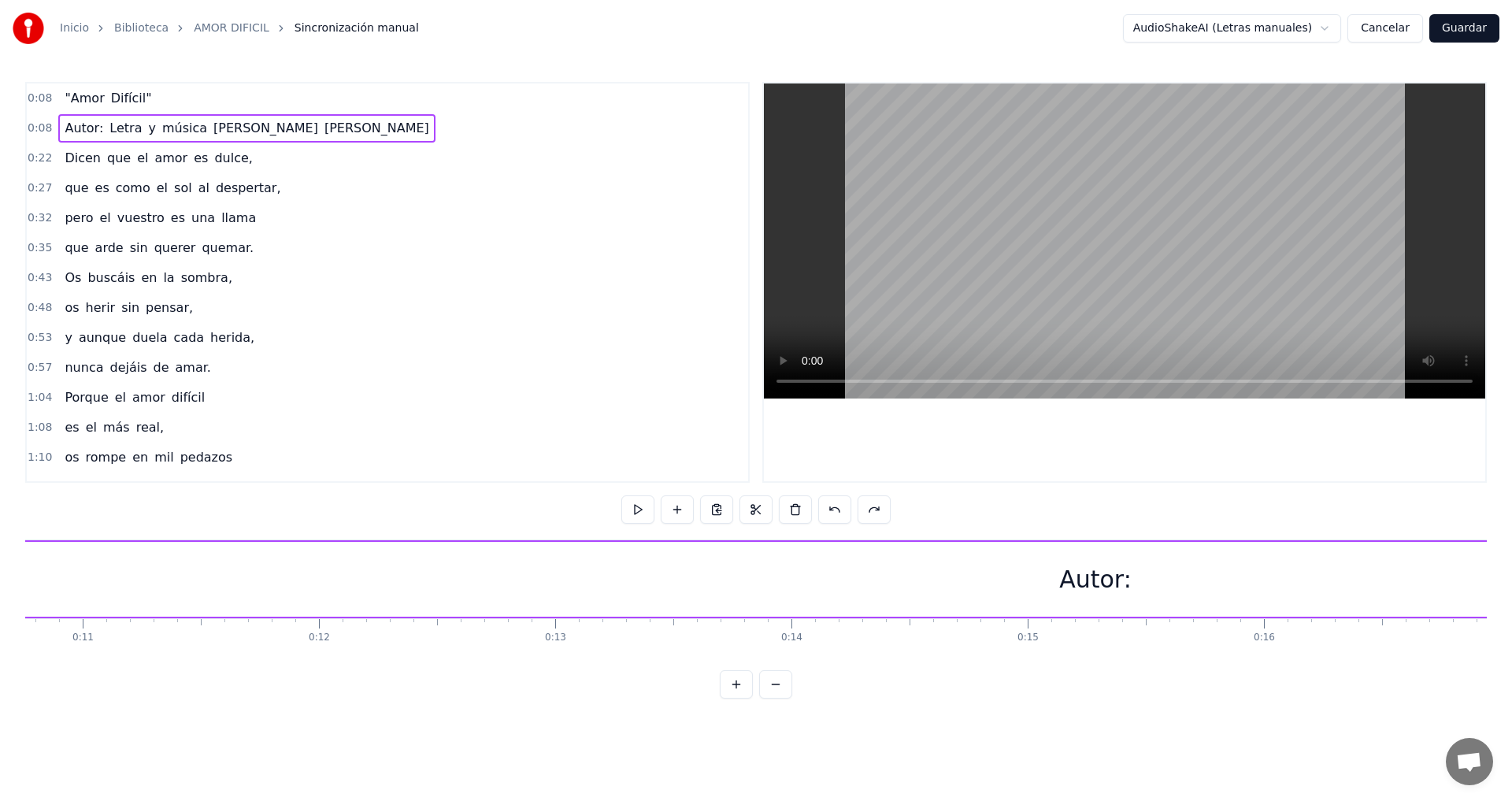
scroll to position [0, 1882]
click at [783, 699] on button at bounding box center [776, 684] width 33 height 28
click at [779, 699] on button at bounding box center [776, 684] width 33 height 28
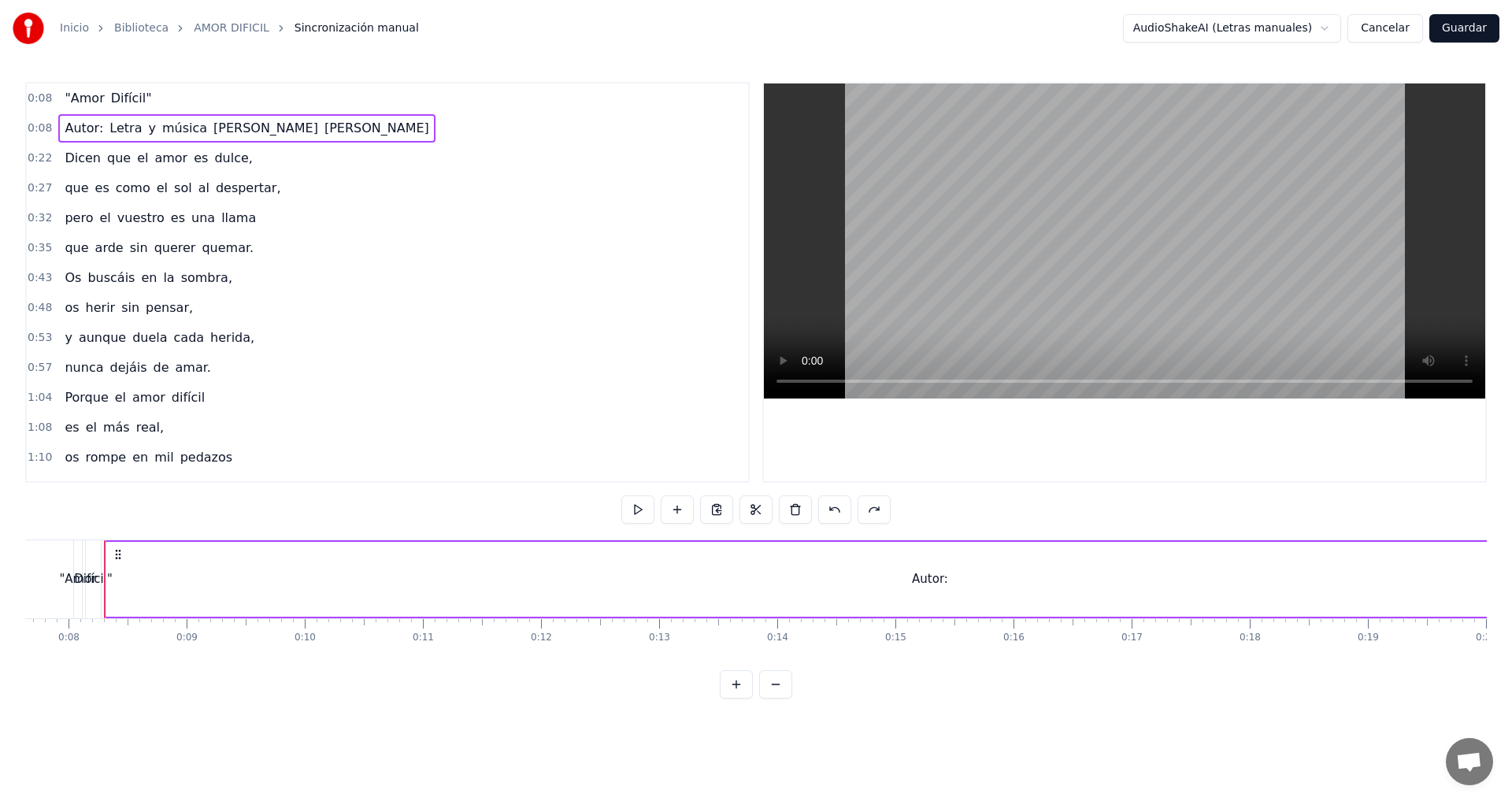
click at [779, 699] on button at bounding box center [776, 684] width 33 height 28
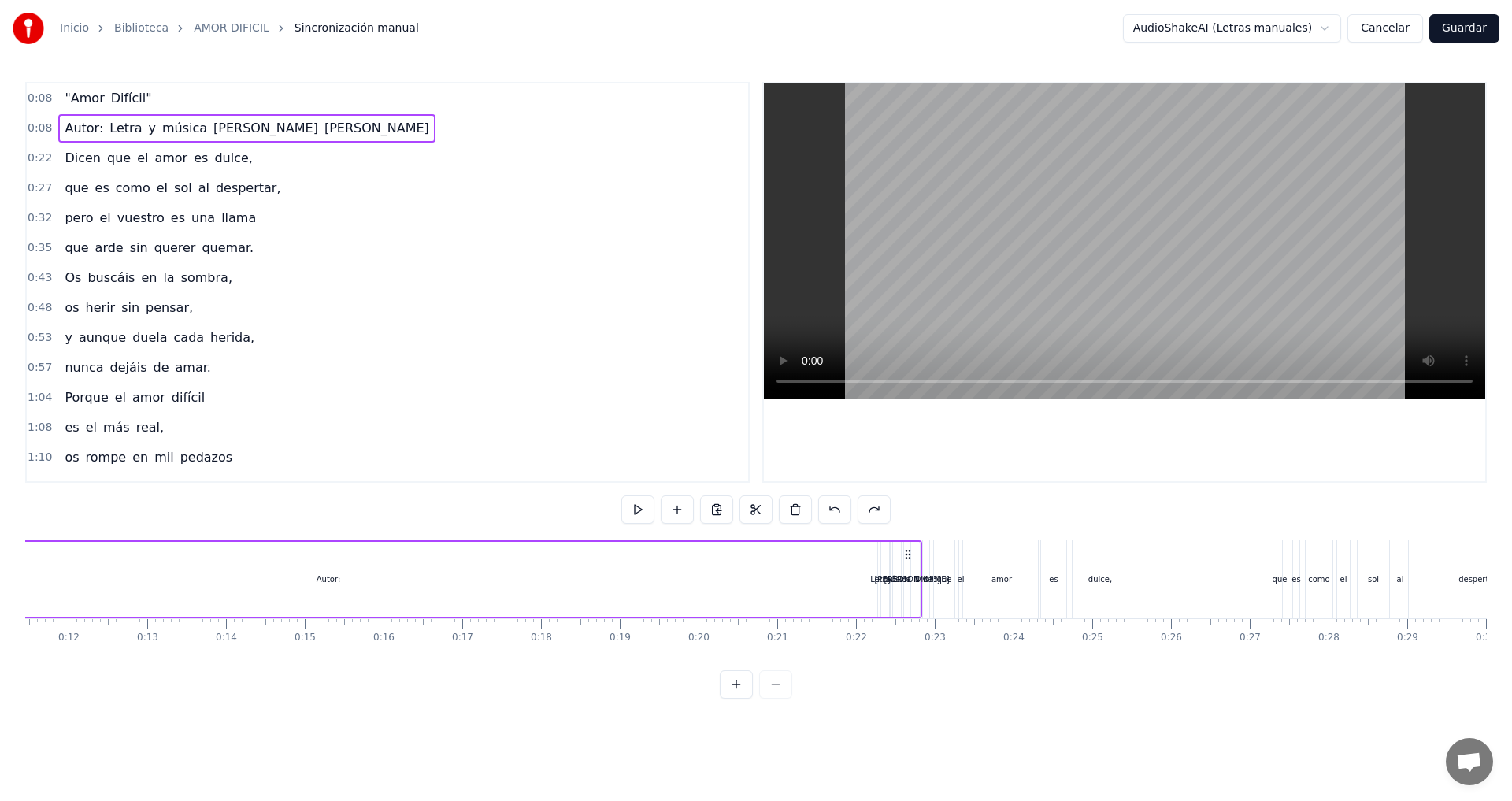
scroll to position [0, 575]
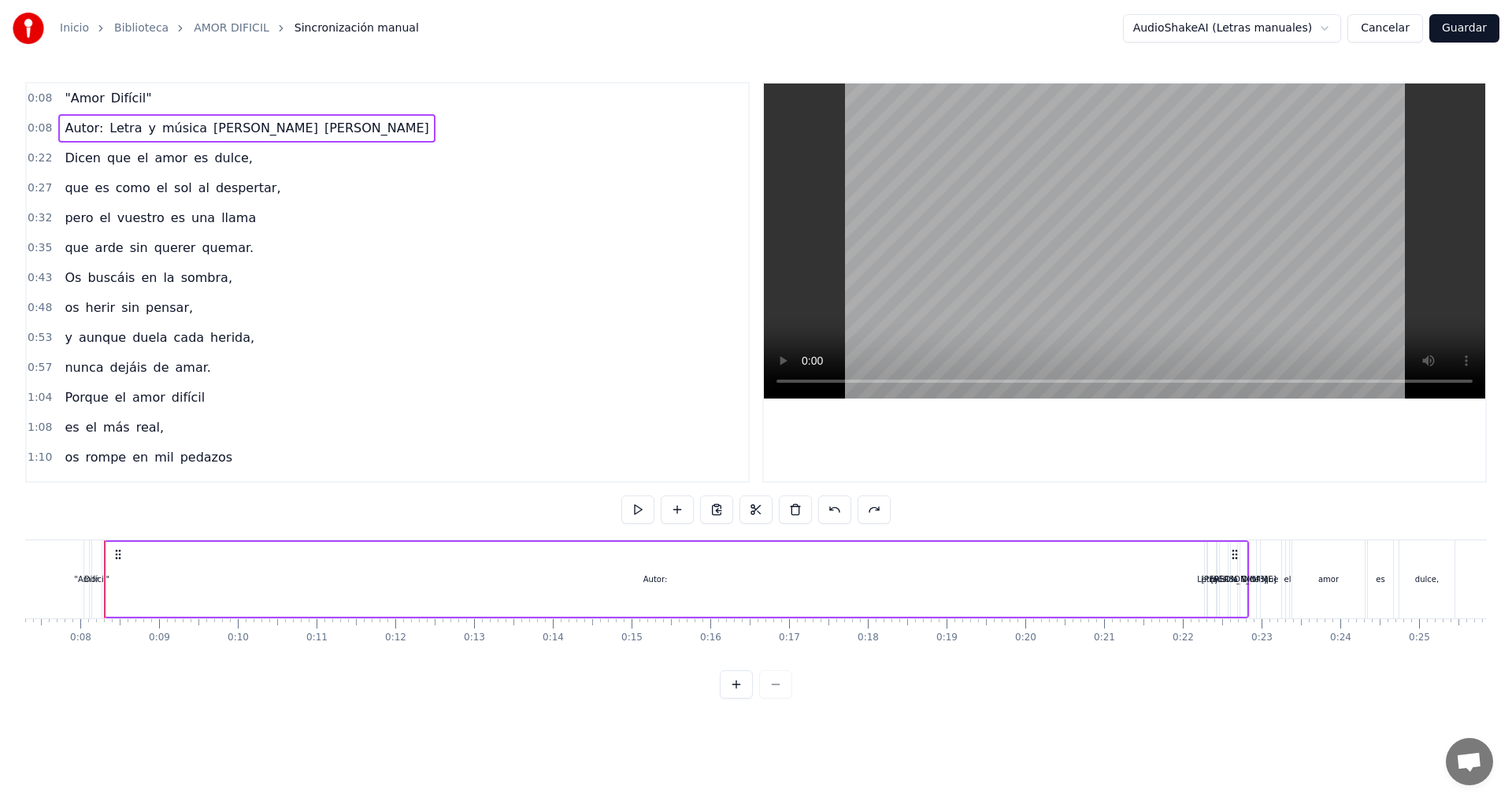
click at [779, 699] on div at bounding box center [756, 684] width 72 height 28
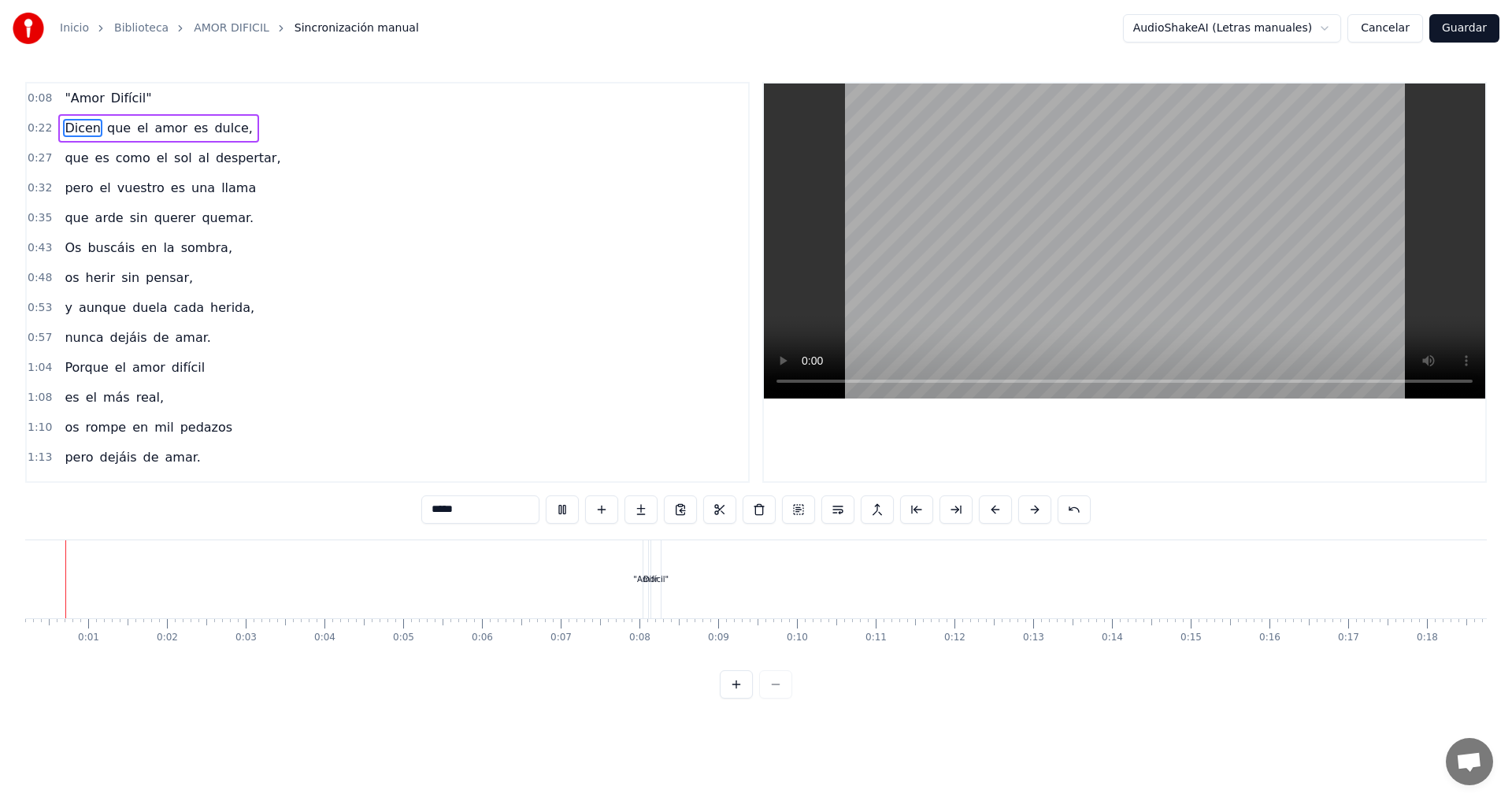
scroll to position [0, 0]
click at [667, 580] on div "Difícil"" at bounding box center [672, 580] width 25 height 12
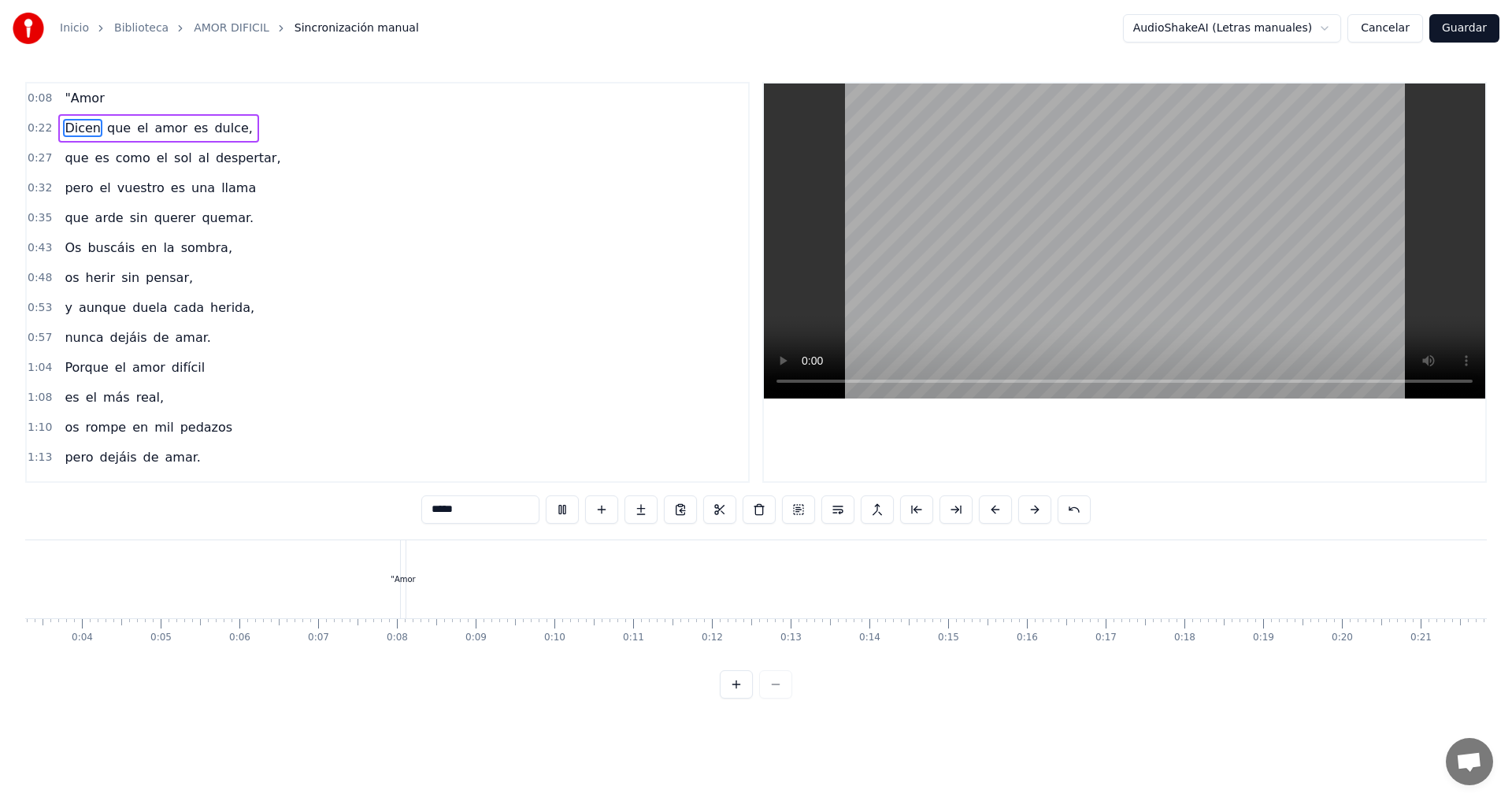
scroll to position [0, 24]
click at [87, 96] on span ""Amor" at bounding box center [84, 98] width 42 height 18
type input "*****"
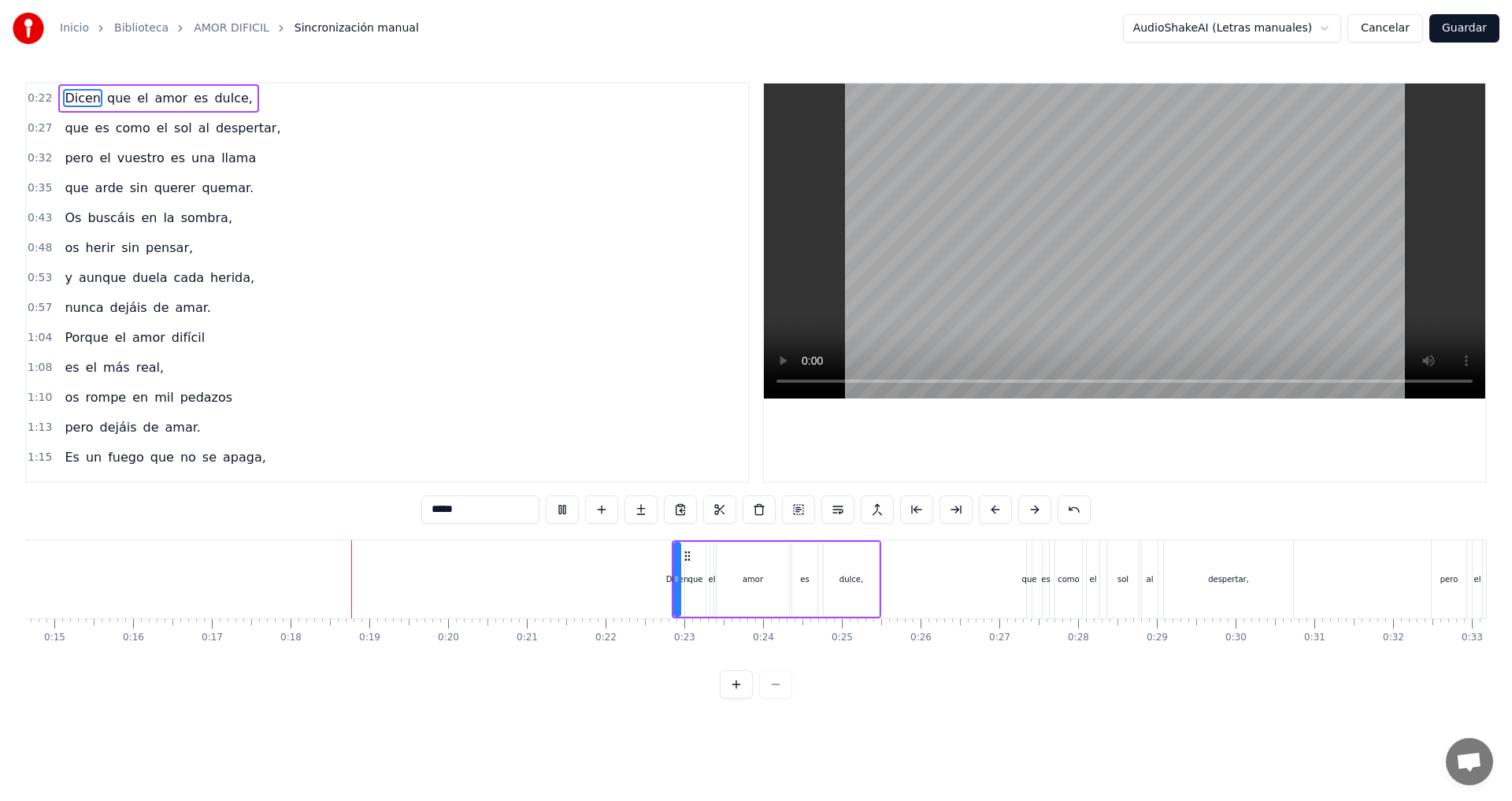
scroll to position [0, 1350]
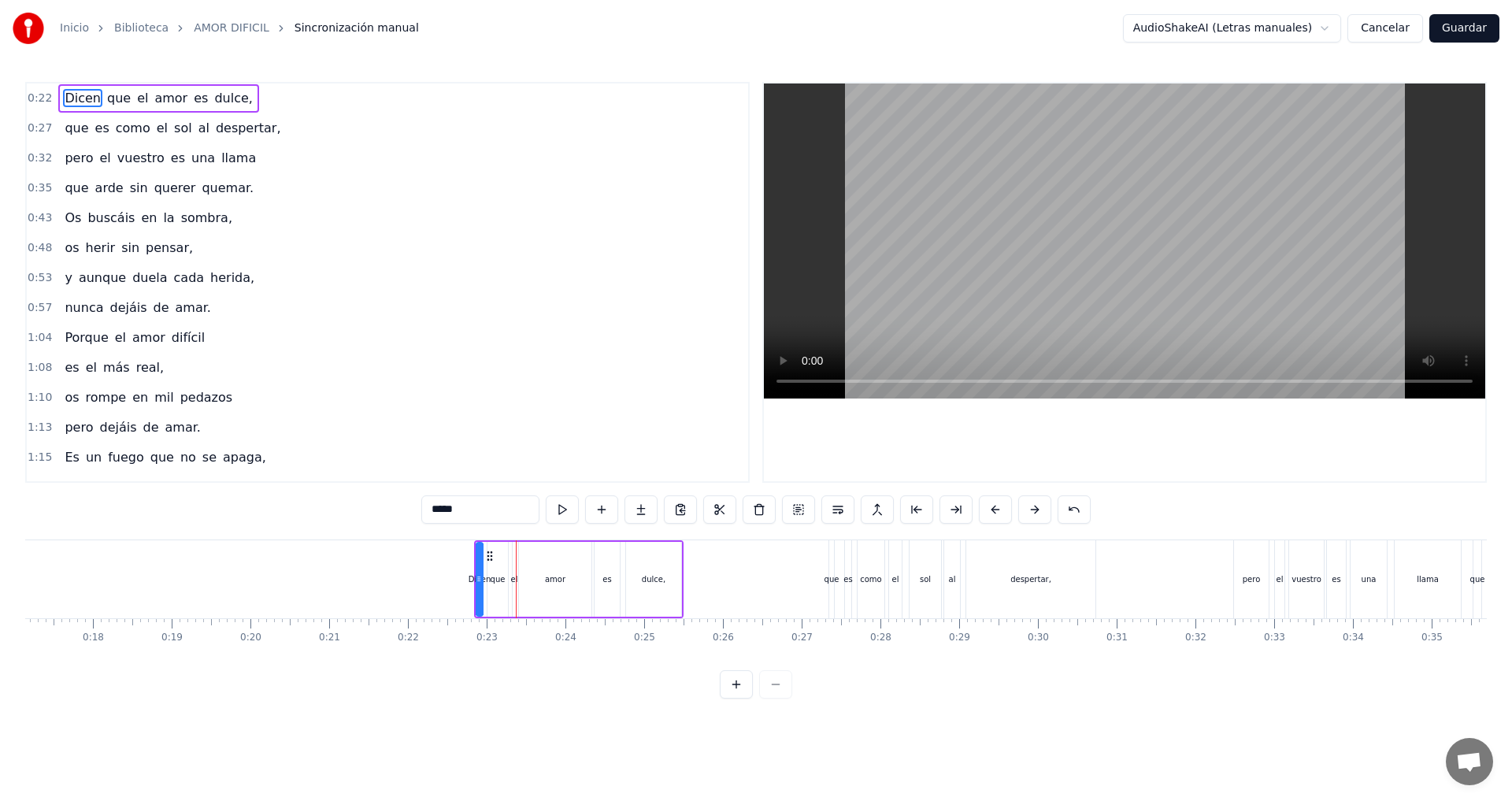
click at [998, 511] on button at bounding box center [995, 510] width 33 height 28
click at [997, 511] on button at bounding box center [995, 510] width 33 height 28
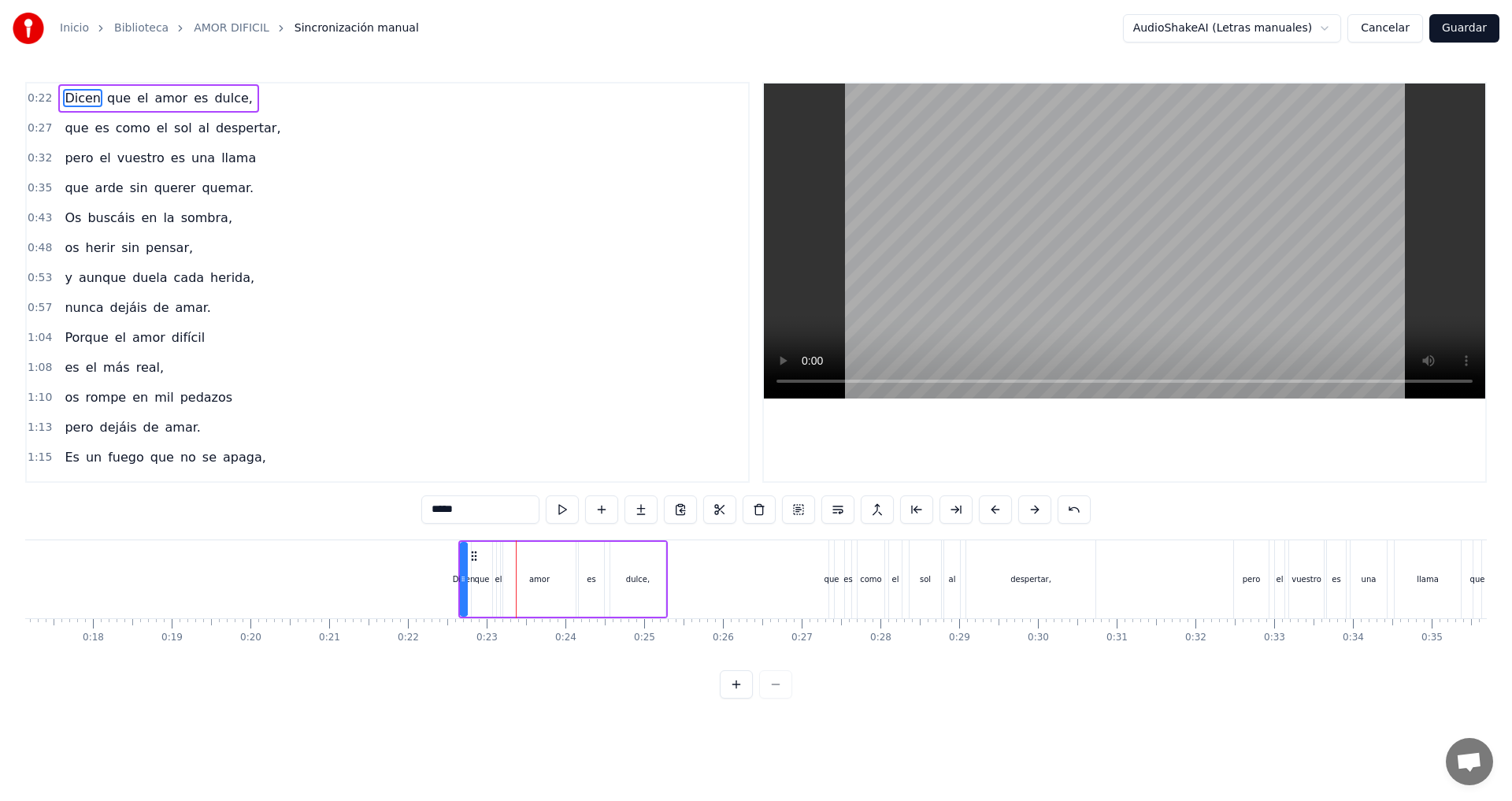
click at [997, 511] on button at bounding box center [995, 510] width 33 height 28
click at [996, 510] on button at bounding box center [995, 510] width 33 height 28
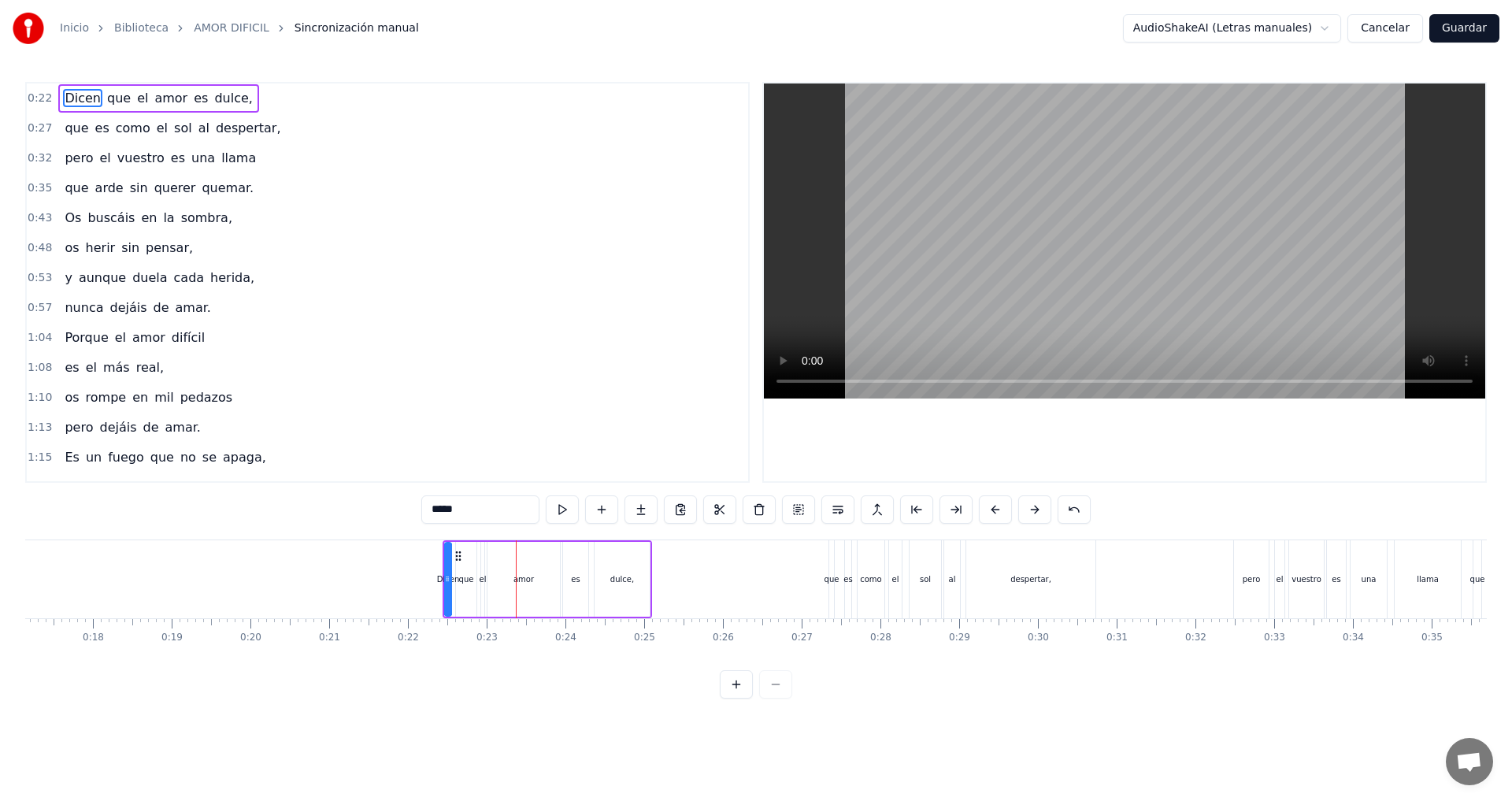
click at [995, 510] on button at bounding box center [995, 510] width 33 height 28
click at [992, 510] on button at bounding box center [995, 510] width 33 height 28
click at [992, 509] on button at bounding box center [995, 510] width 33 height 28
click at [990, 509] on button at bounding box center [995, 510] width 33 height 28
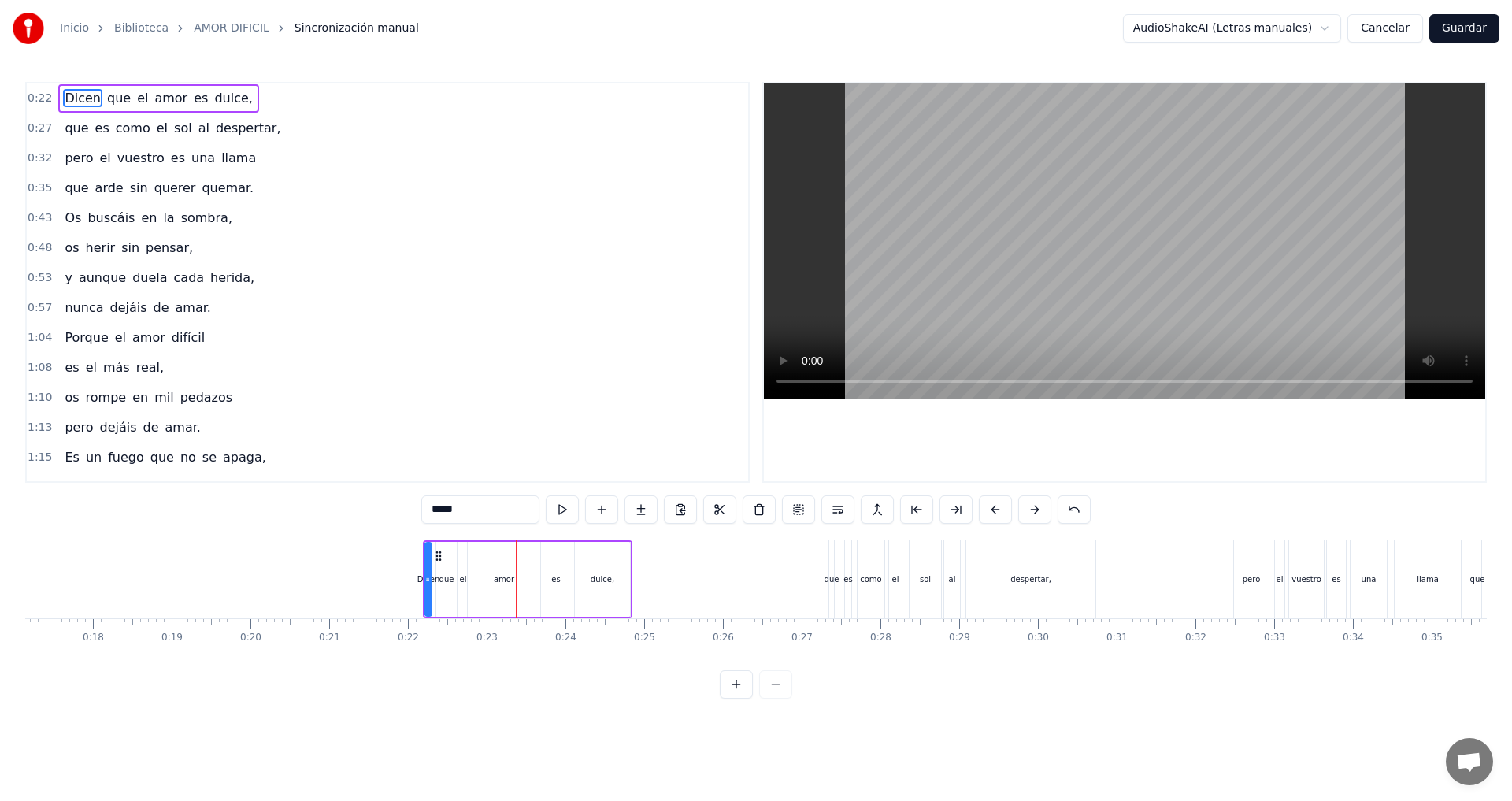
click at [990, 509] on button at bounding box center [995, 510] width 33 height 28
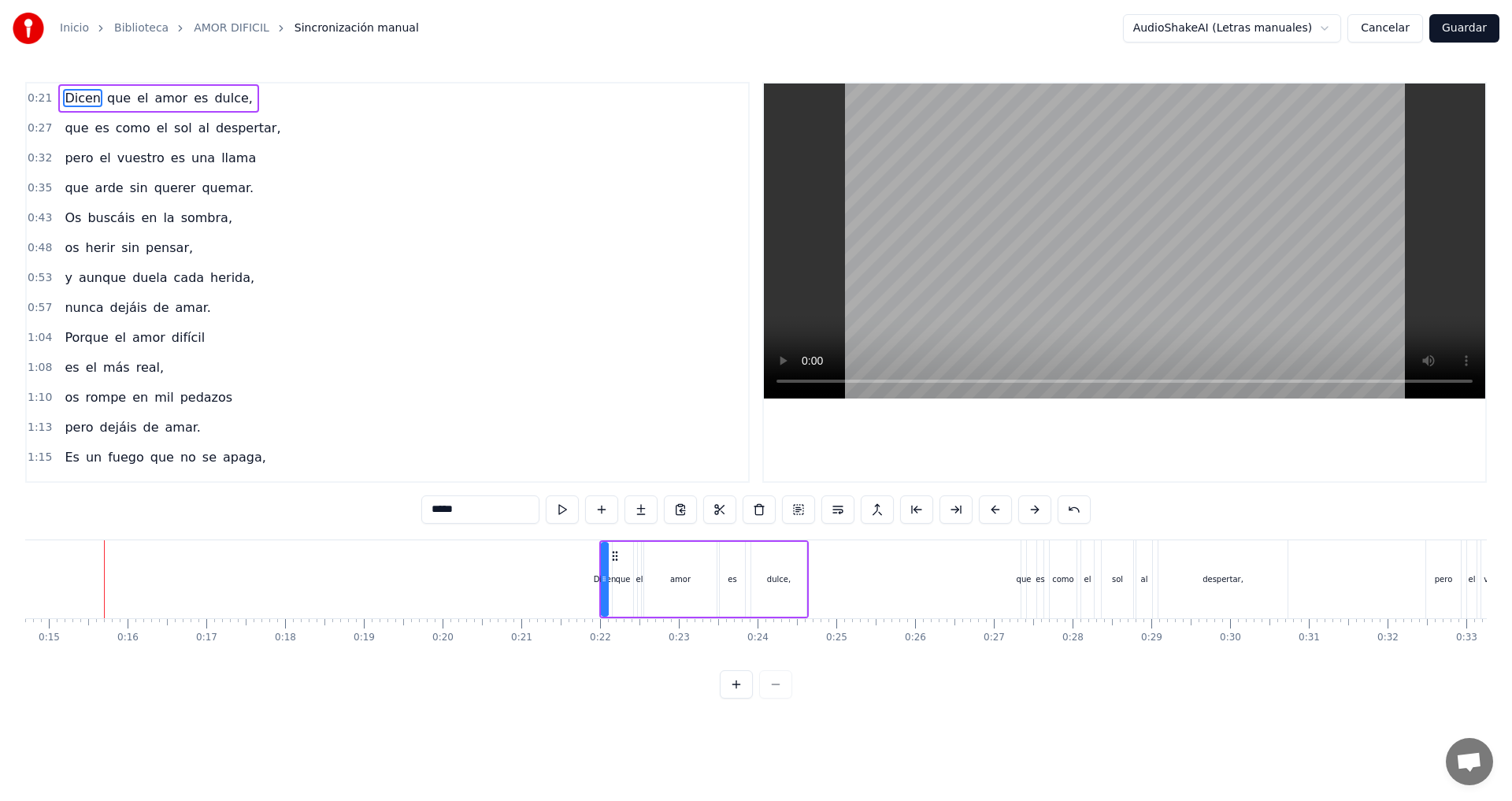
scroll to position [0, 1157]
click at [562, 510] on button at bounding box center [563, 510] width 33 height 28
click at [561, 516] on button at bounding box center [563, 510] width 33 height 28
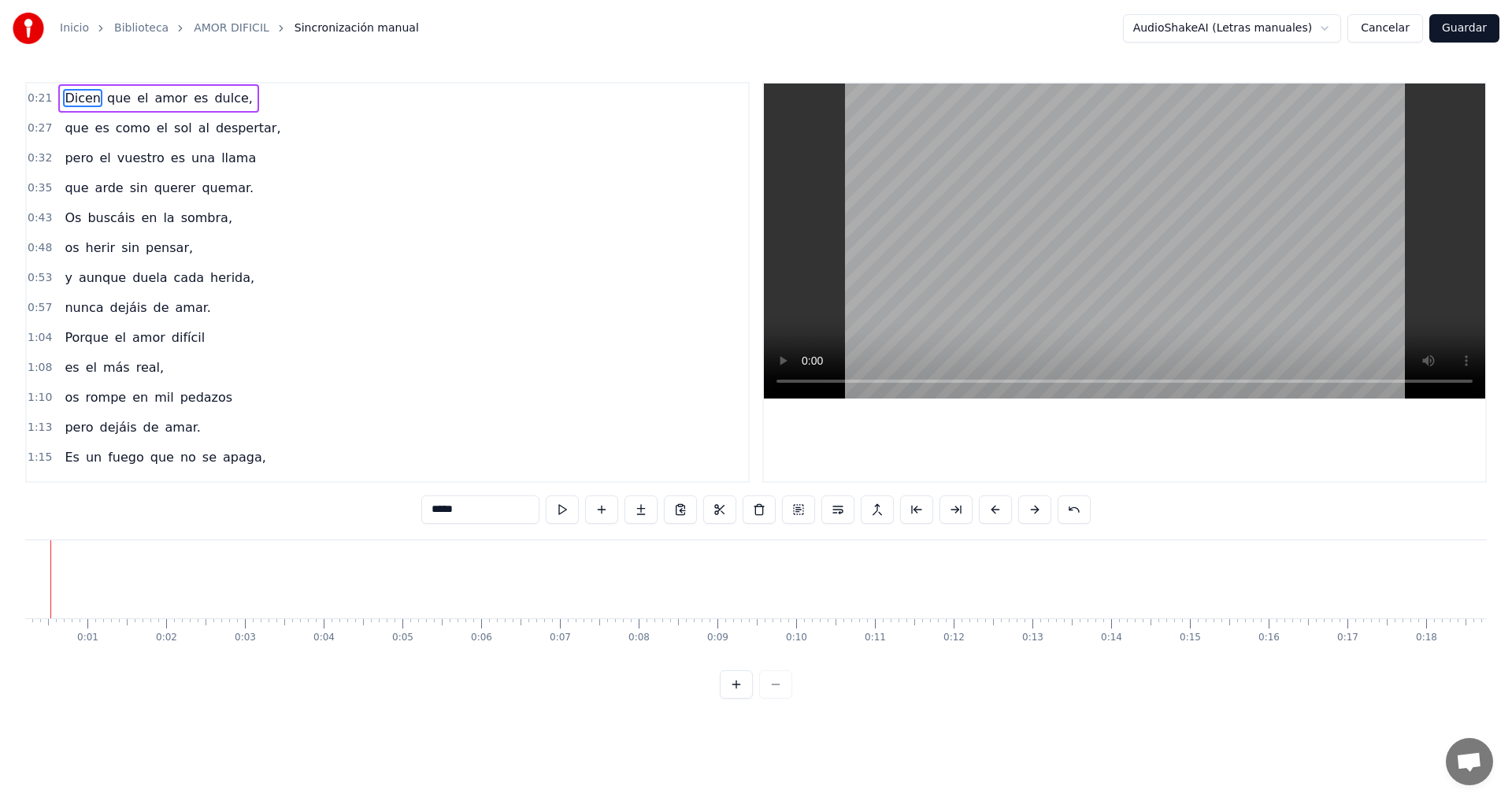
scroll to position [0, 0]
click at [776, 699] on div at bounding box center [756, 684] width 72 height 28
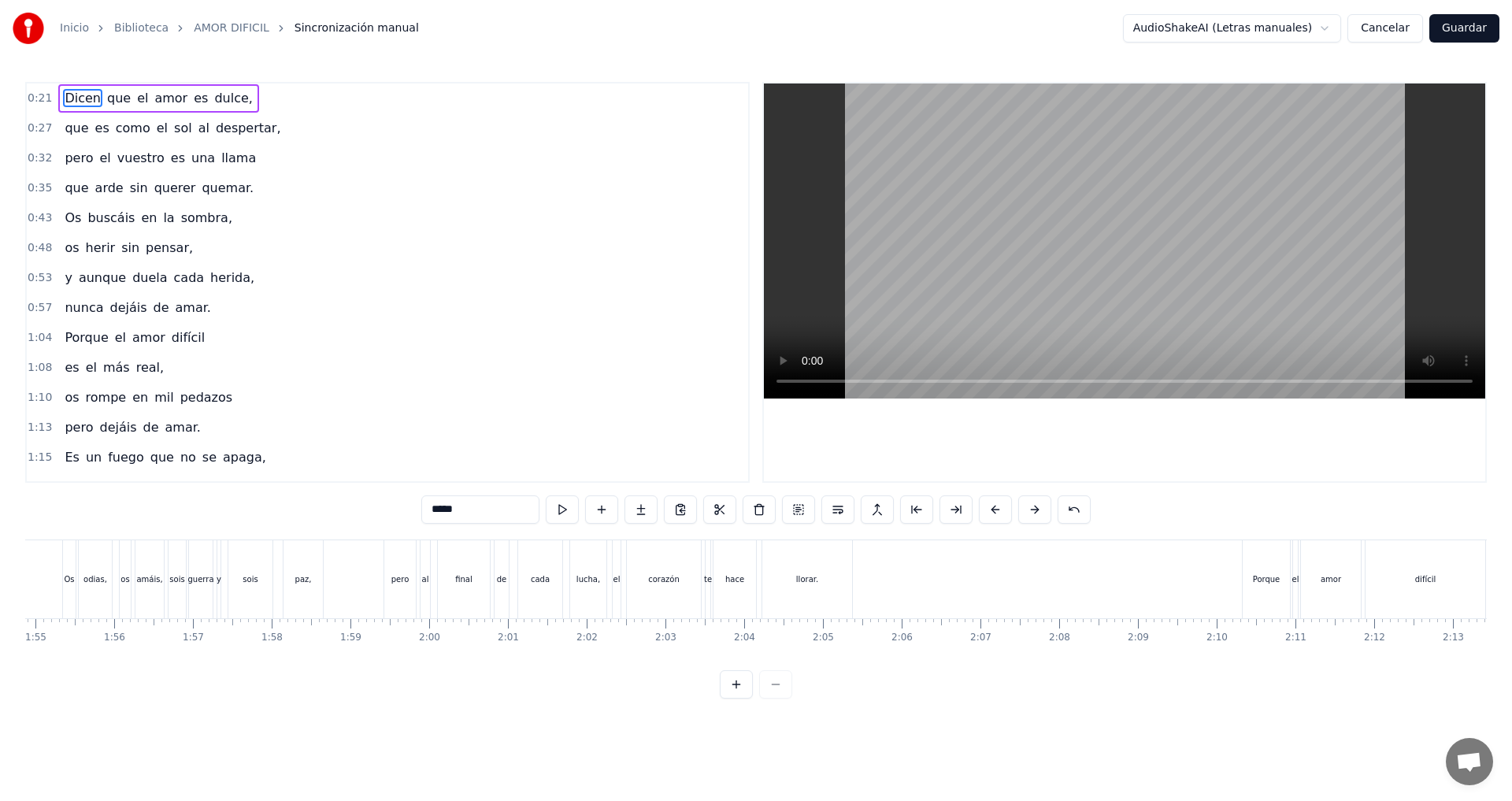
scroll to position [0, 9025]
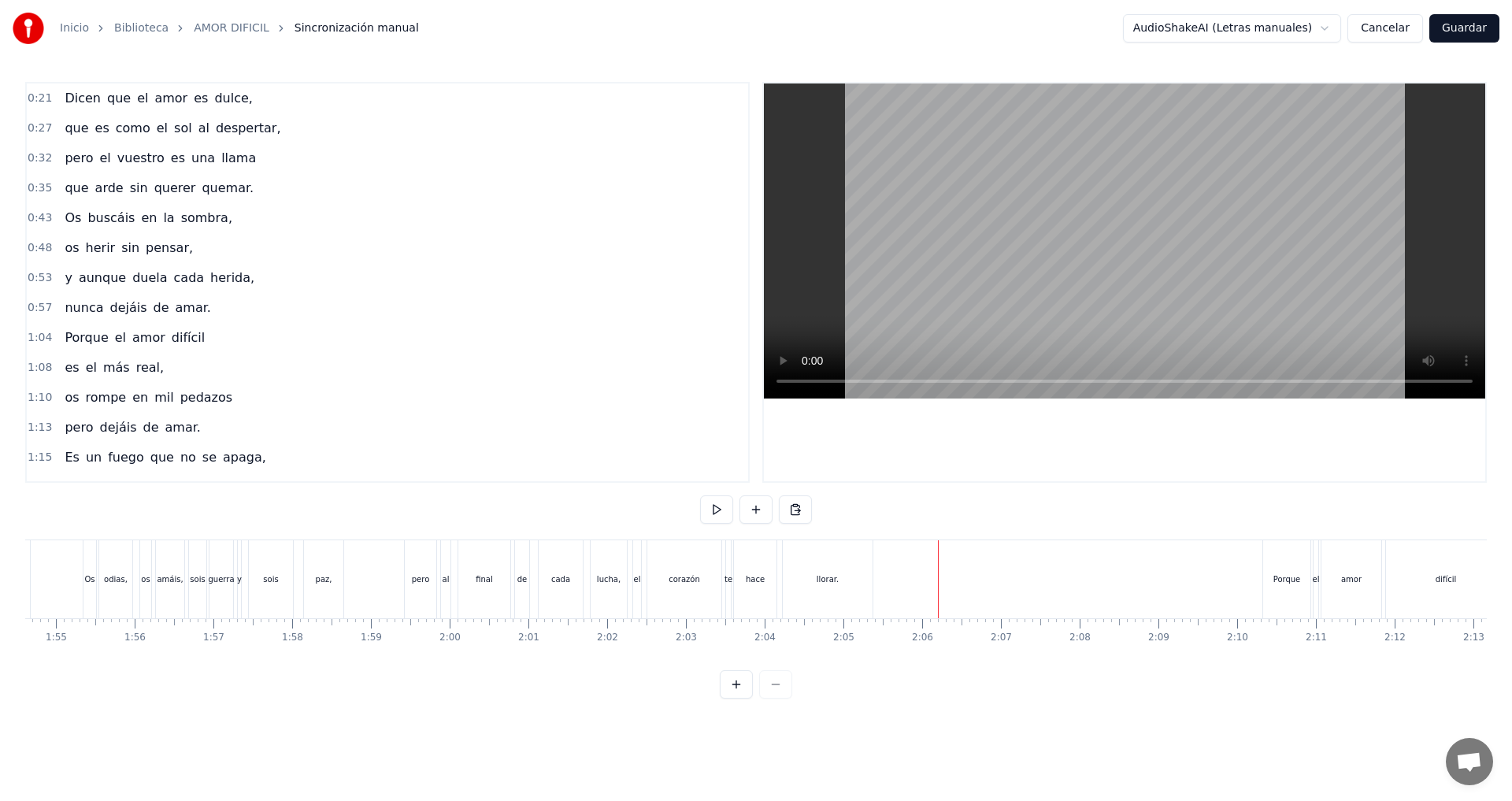
click at [938, 579] on div at bounding box center [938, 580] width 1 height 78
click at [720, 514] on button at bounding box center [716, 510] width 33 height 28
click at [719, 510] on button at bounding box center [716, 510] width 33 height 28
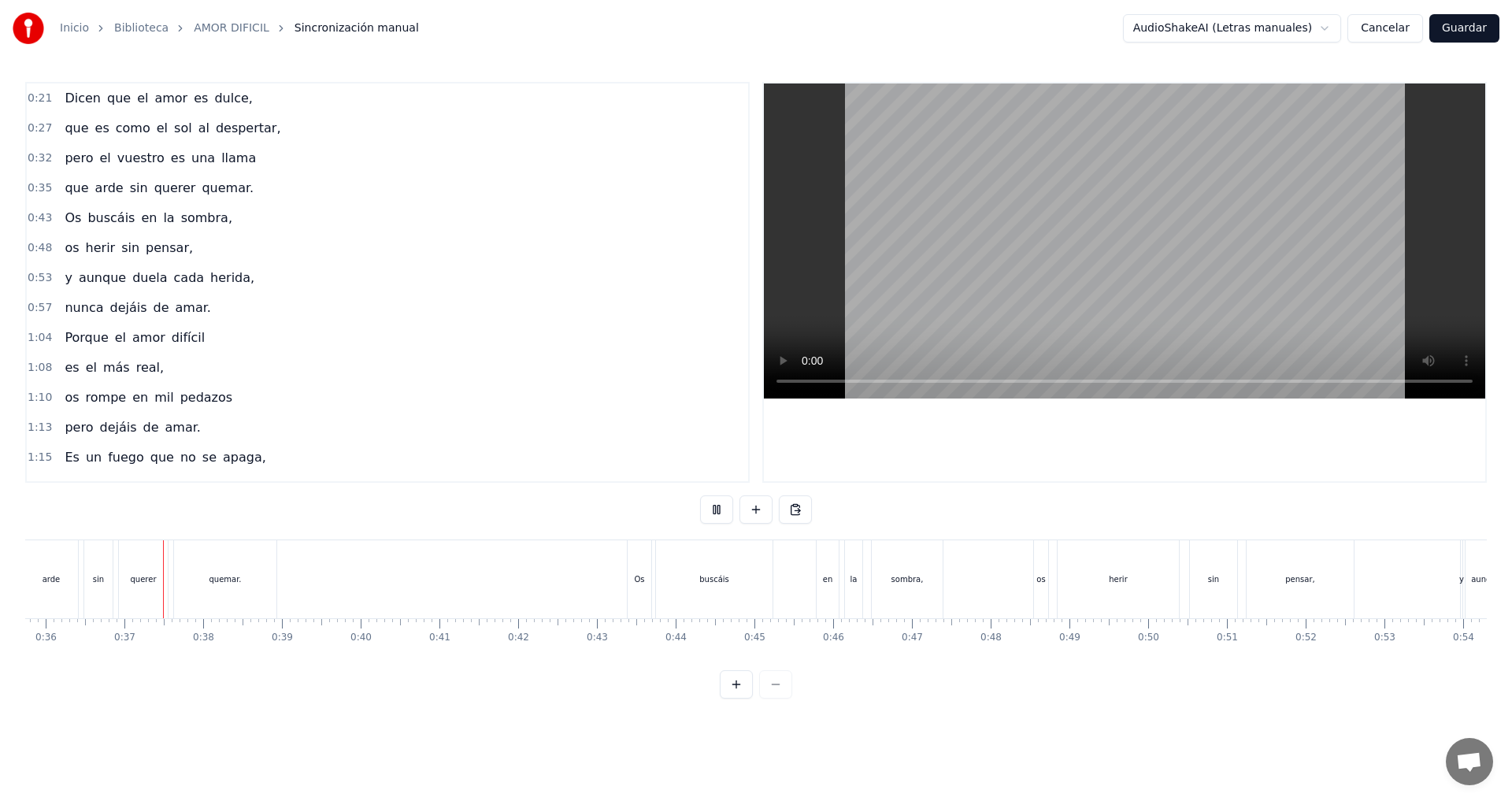
scroll to position [0, 2816]
click at [711, 512] on button at bounding box center [716, 510] width 33 height 28
click at [1470, 28] on button "Guardar" at bounding box center [1465, 28] width 70 height 28
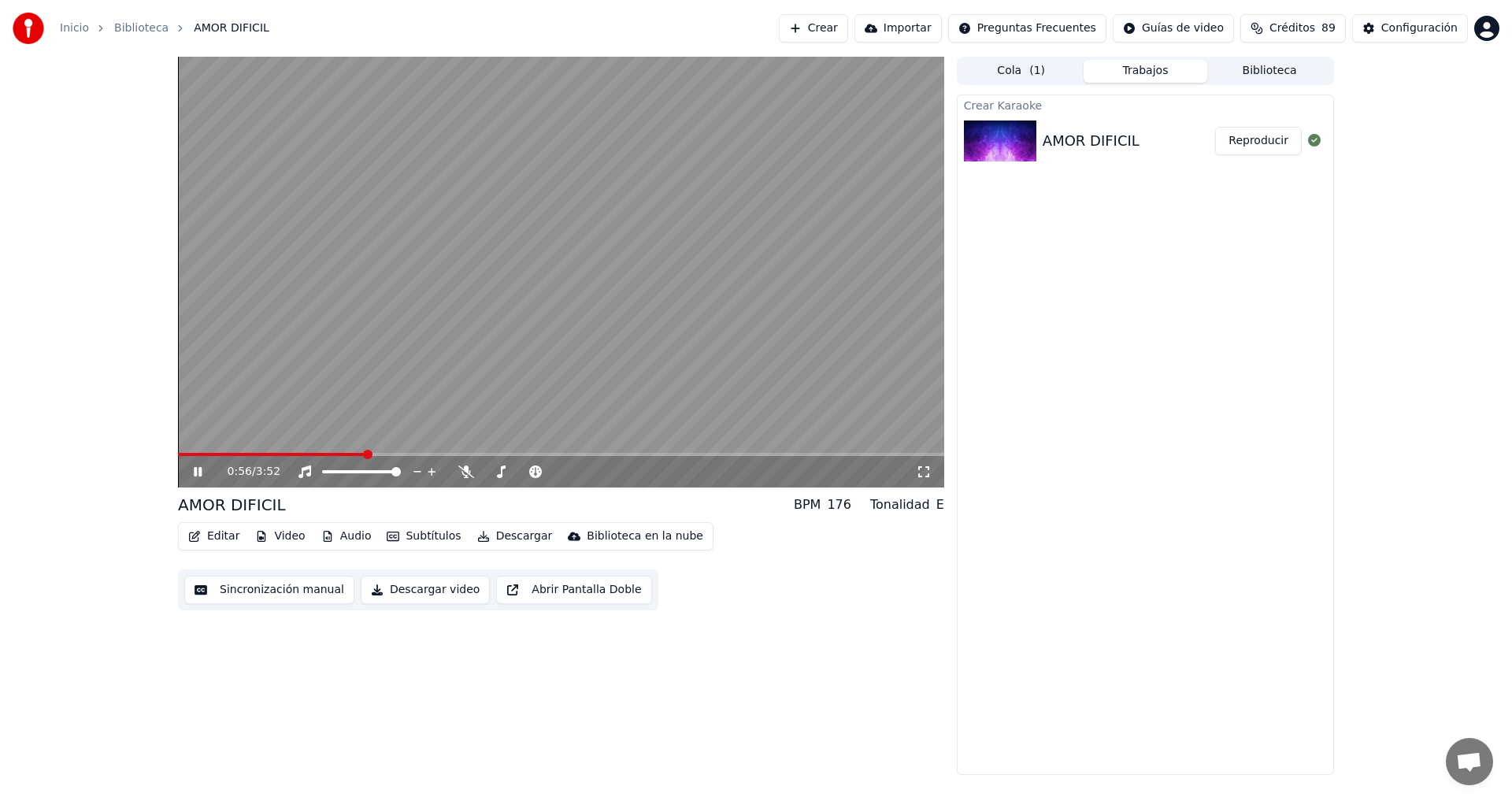
click at [195, 471] on icon at bounding box center [197, 471] width 7 height 9
click at [178, 455] on span at bounding box center [182, 454] width 9 height 9
click at [425, 593] on button "Descargar video" at bounding box center [424, 590] width 129 height 28
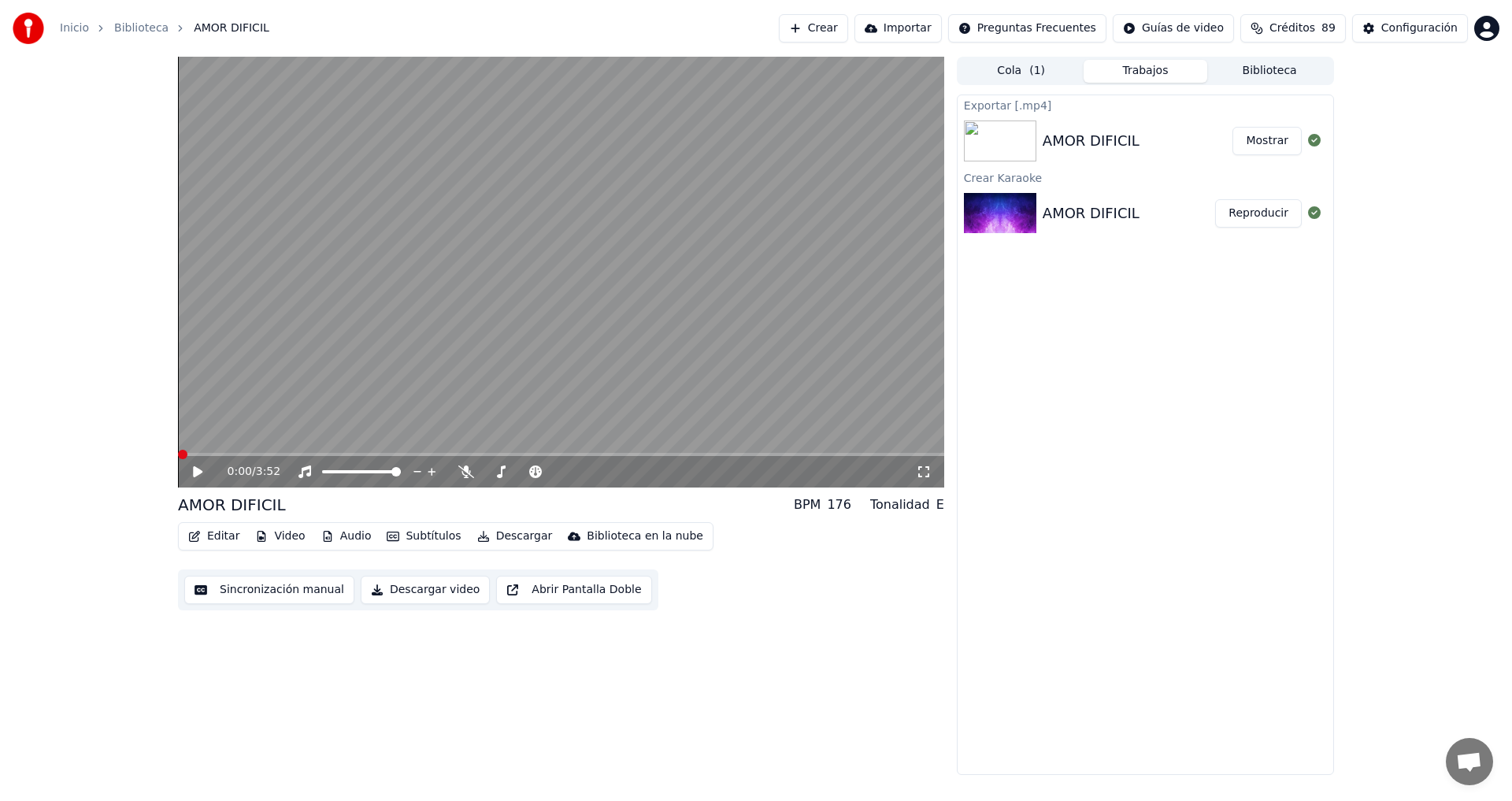
click at [1267, 143] on button "Mostrar" at bounding box center [1267, 141] width 69 height 28
